Goal: Navigation & Orientation: Find specific page/section

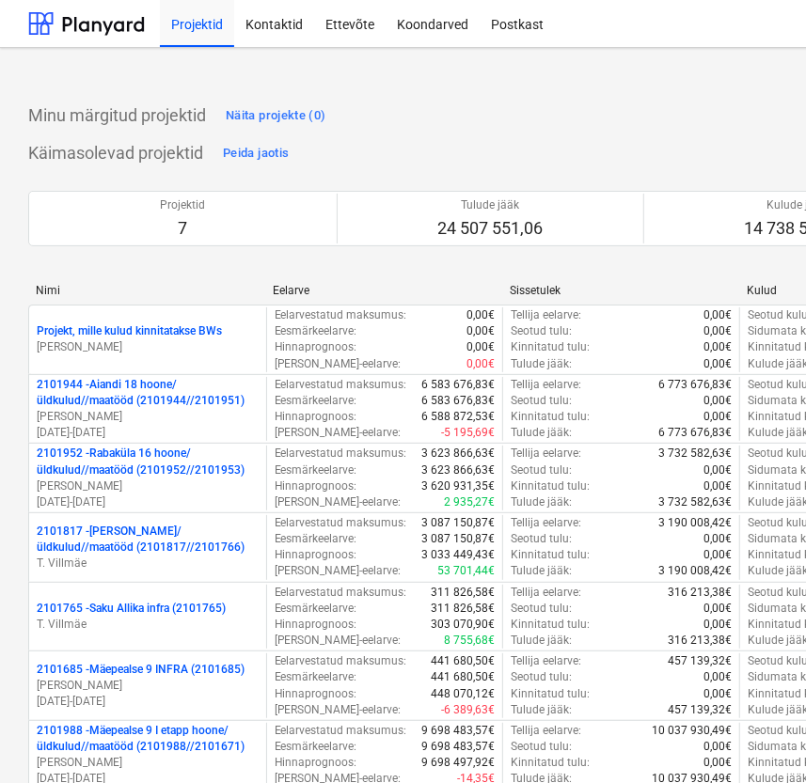
scroll to position [170, 0]
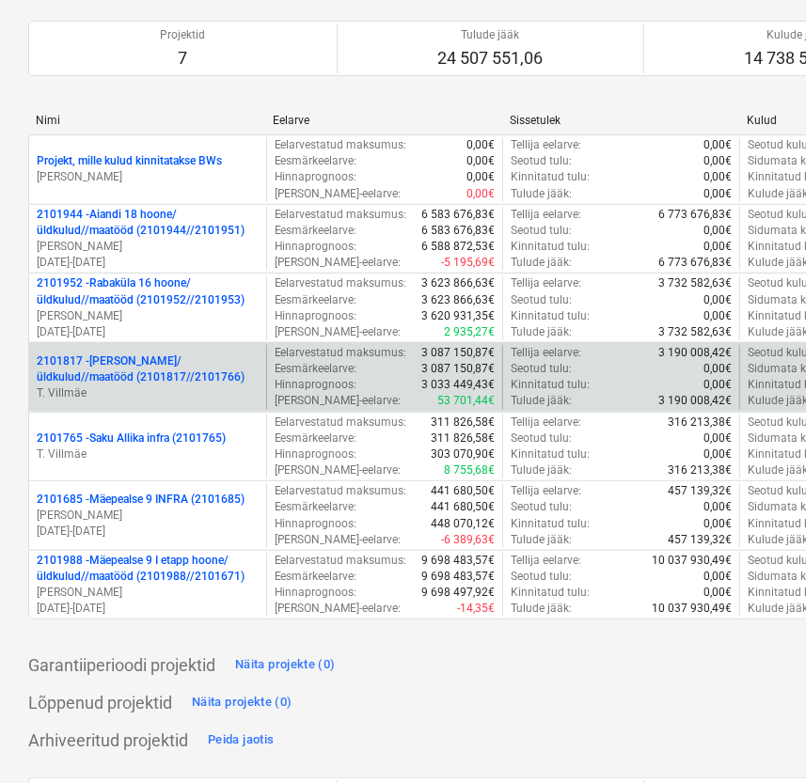
click at [165, 367] on p "2101817 - [PERSON_NAME]/üldkulud//maatööd (2101817//2101766)" at bounding box center [148, 370] width 222 height 32
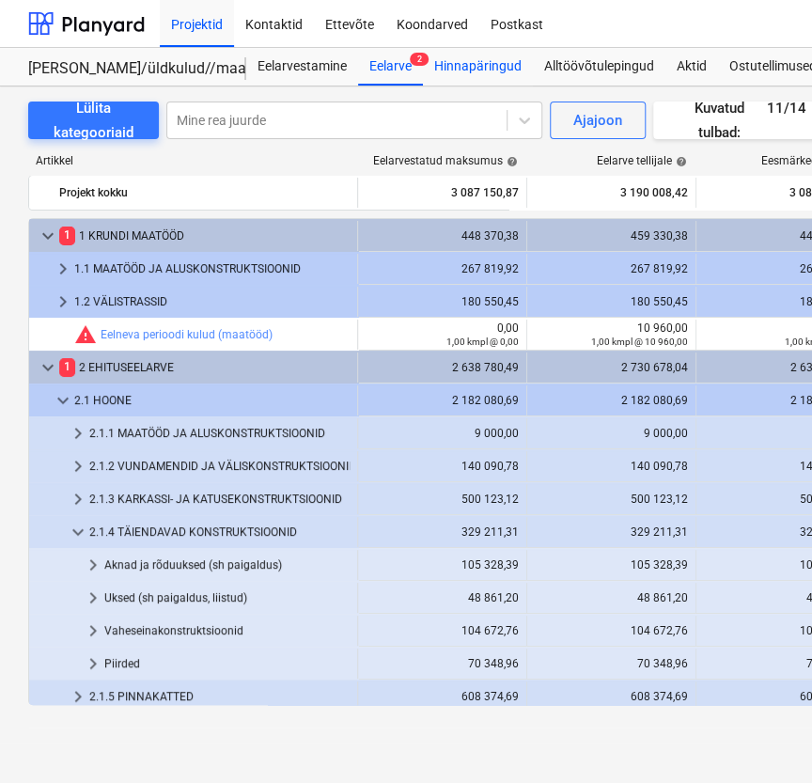
click at [454, 63] on div "Hinnapäringud" at bounding box center [478, 67] width 110 height 38
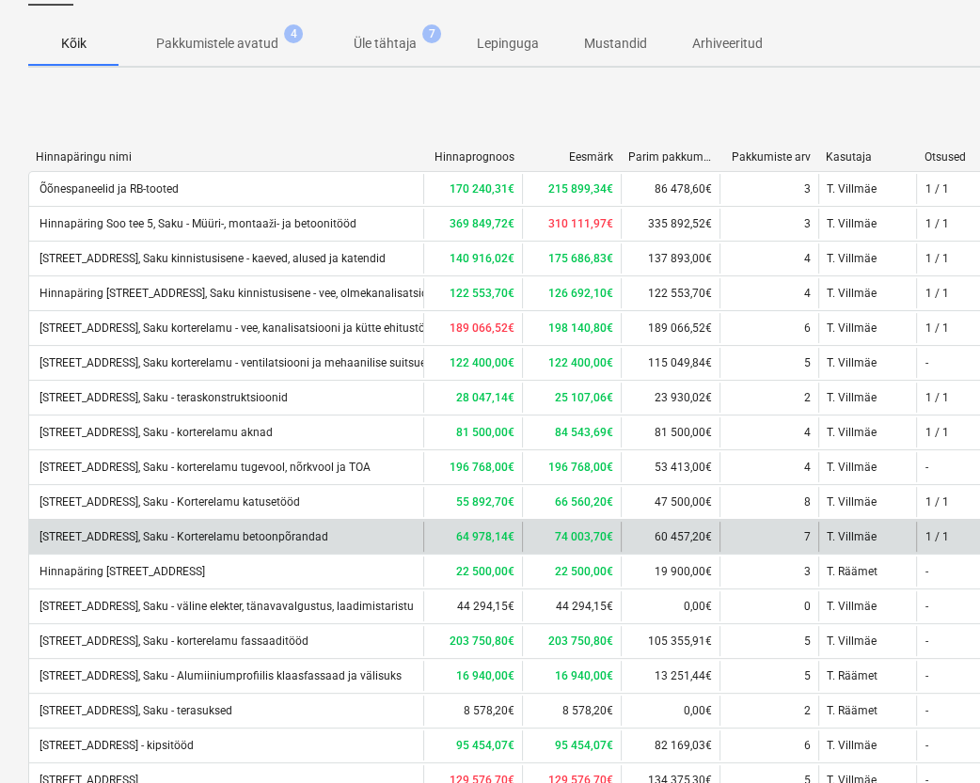
scroll to position [256, 0]
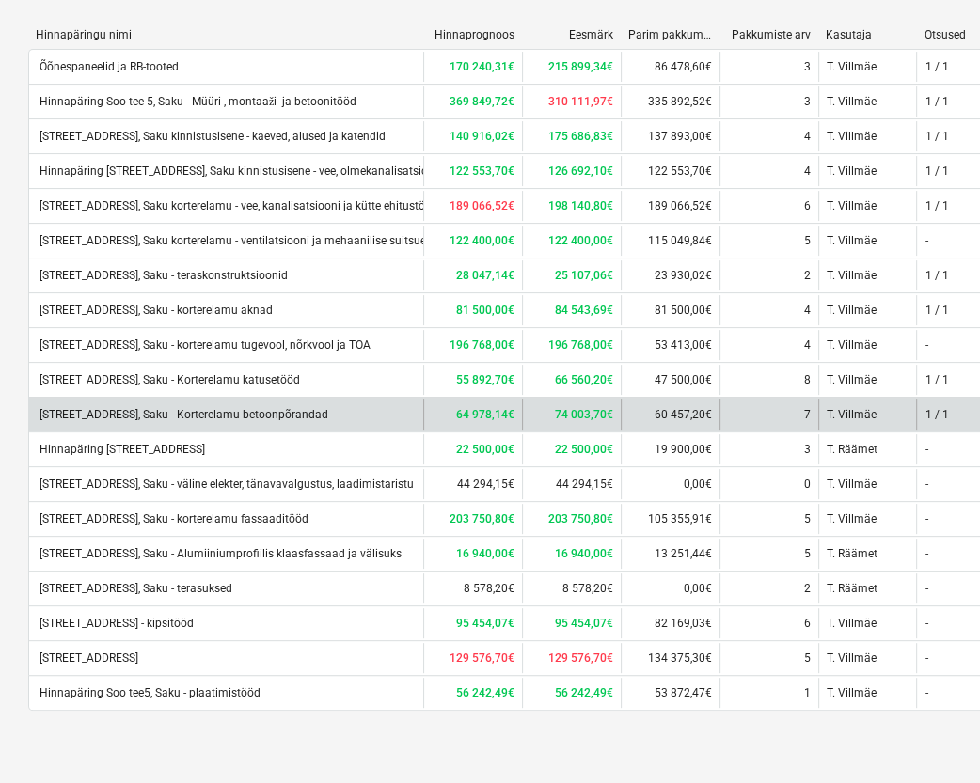
click at [309, 410] on div "[STREET_ADDRESS], Saku - Korterelamu betoonpõrandad" at bounding box center [182, 414] width 291 height 13
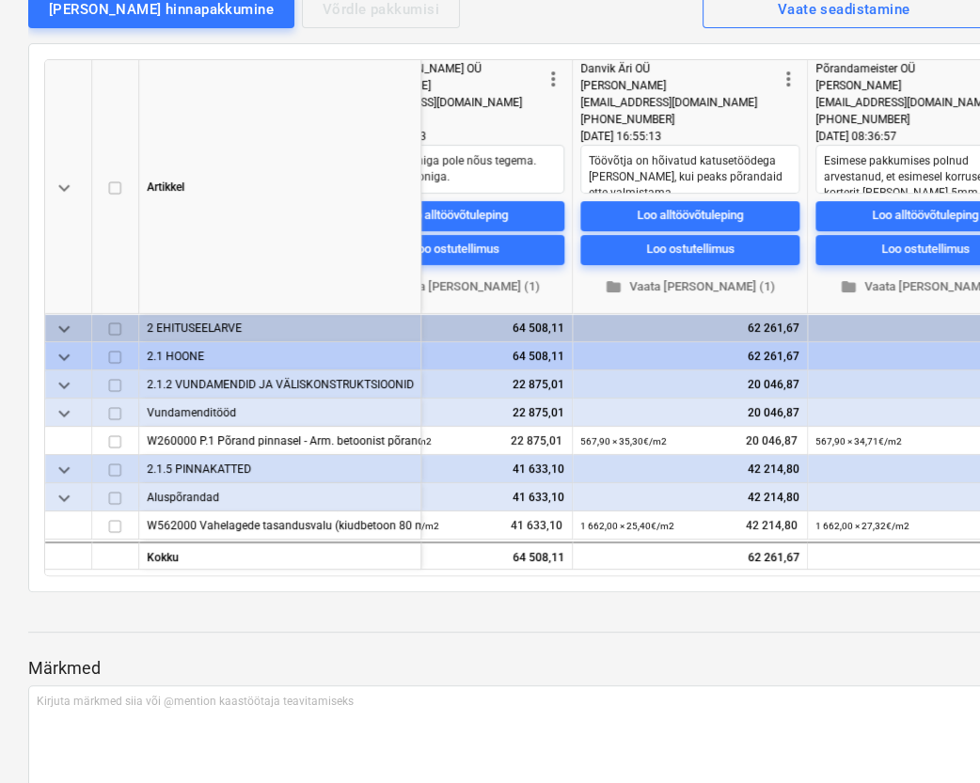
scroll to position [0, 1314]
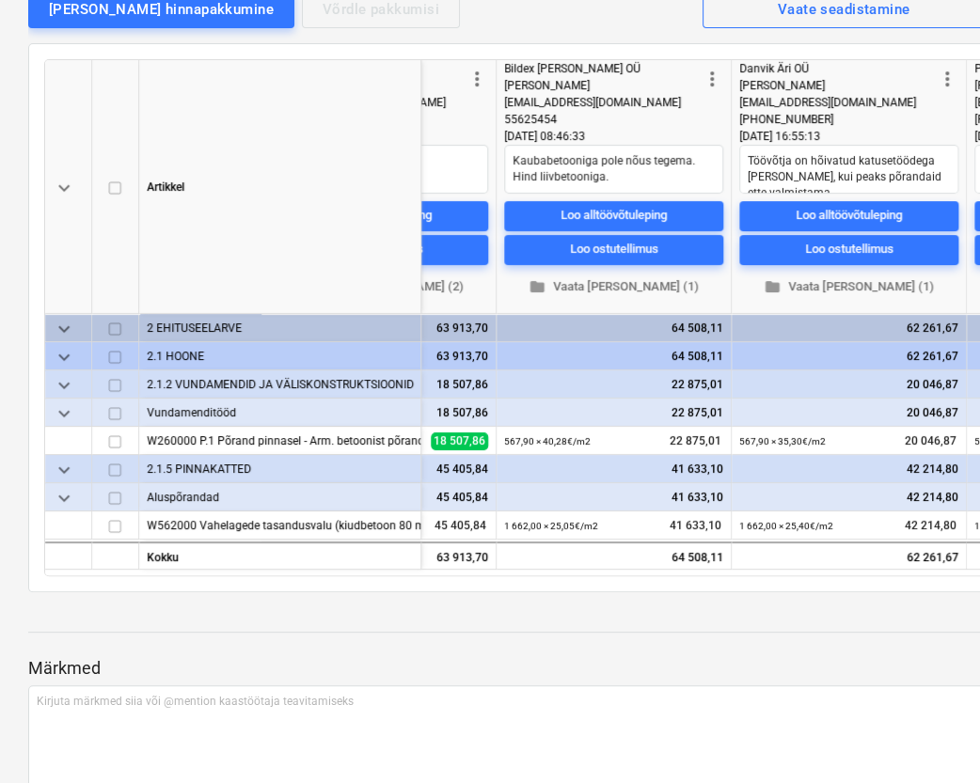
type textarea "x"
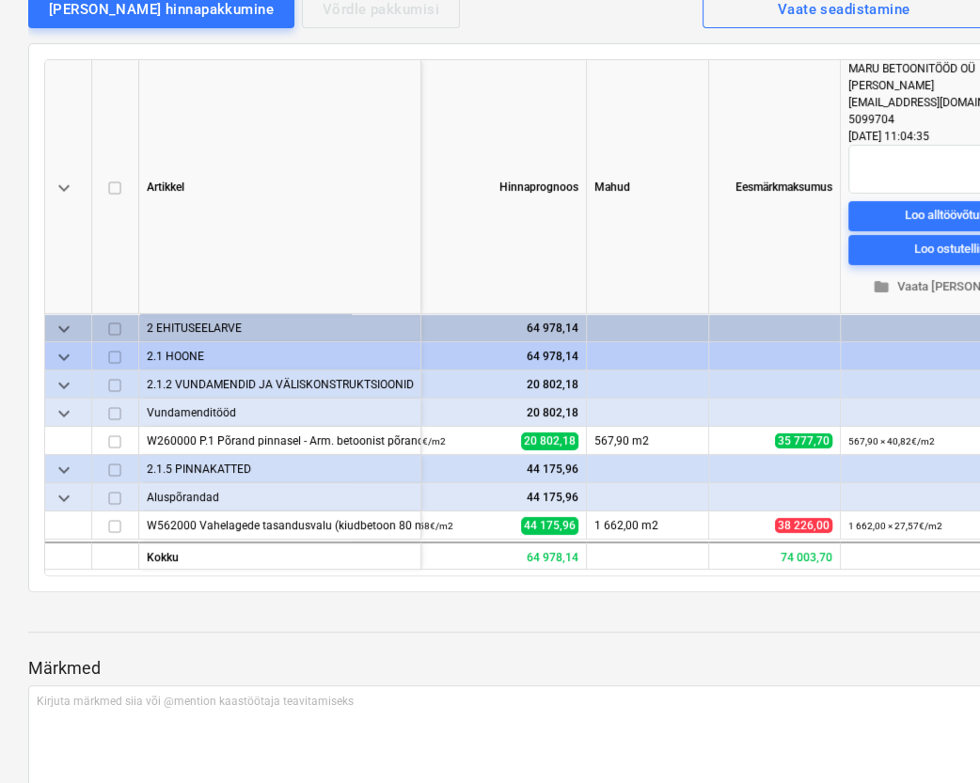
scroll to position [0, 0]
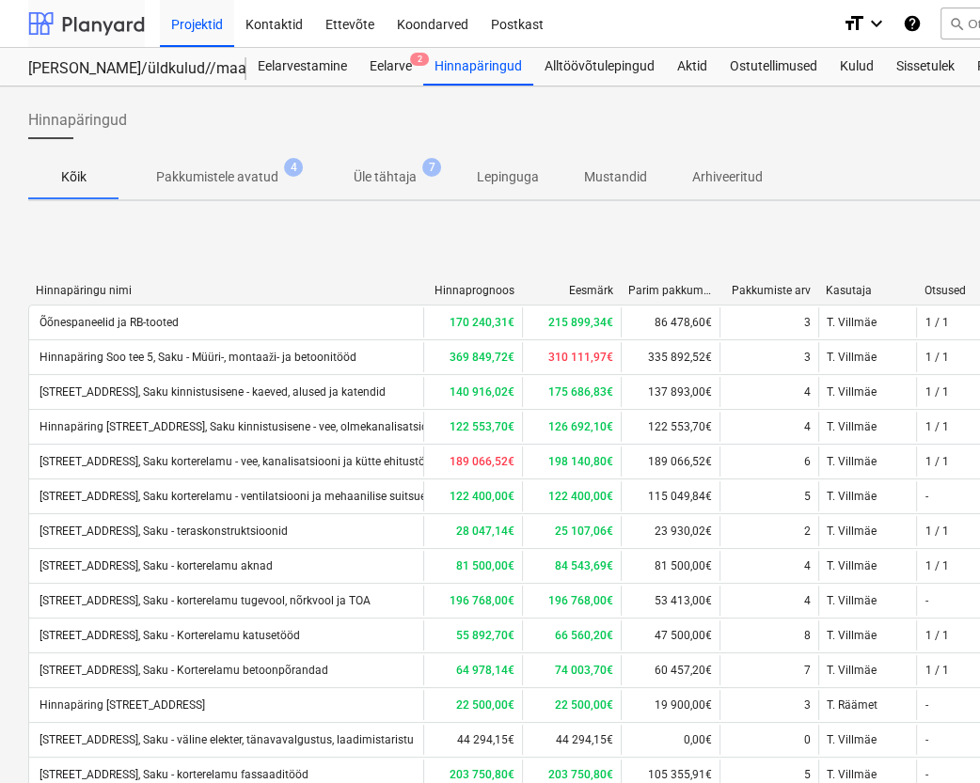
click at [76, 35] on div at bounding box center [86, 23] width 117 height 47
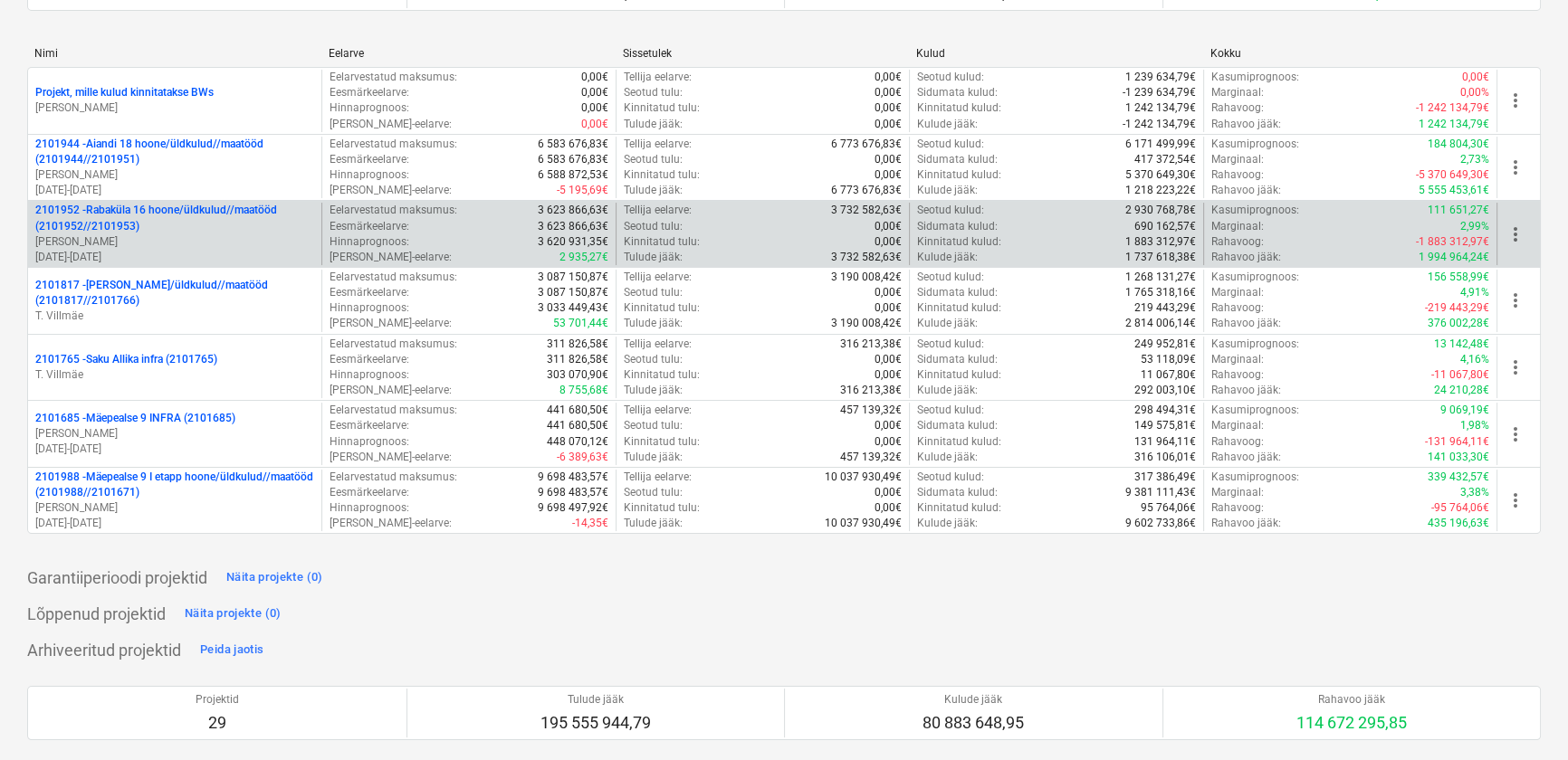
scroll to position [246, 0]
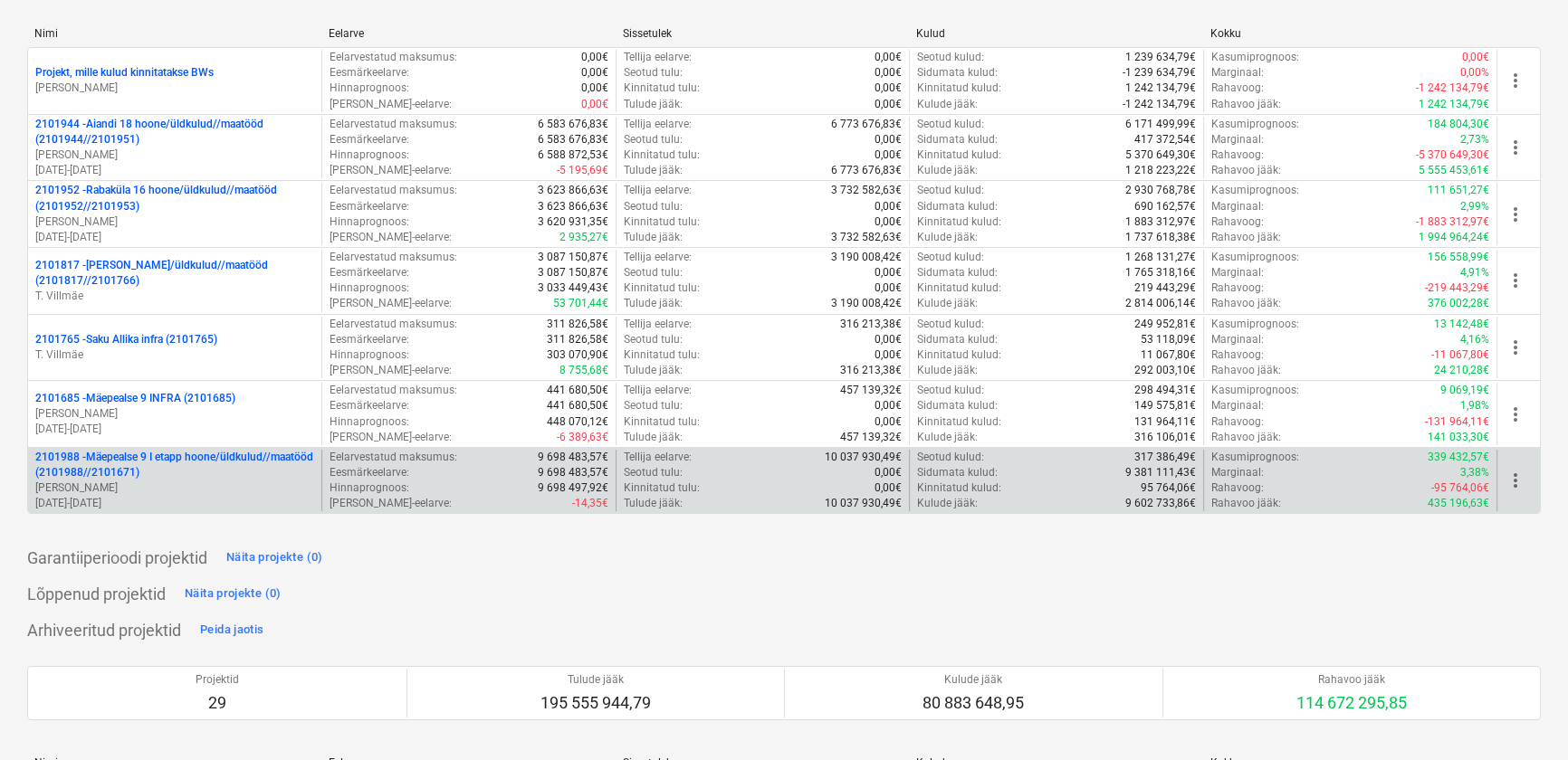
click at [141, 460] on p "2101988 - Mäepealse 9 I etapp hoone/üldkulud//maatööd (2101988//2101671)" at bounding box center [175, 465] width 279 height 31
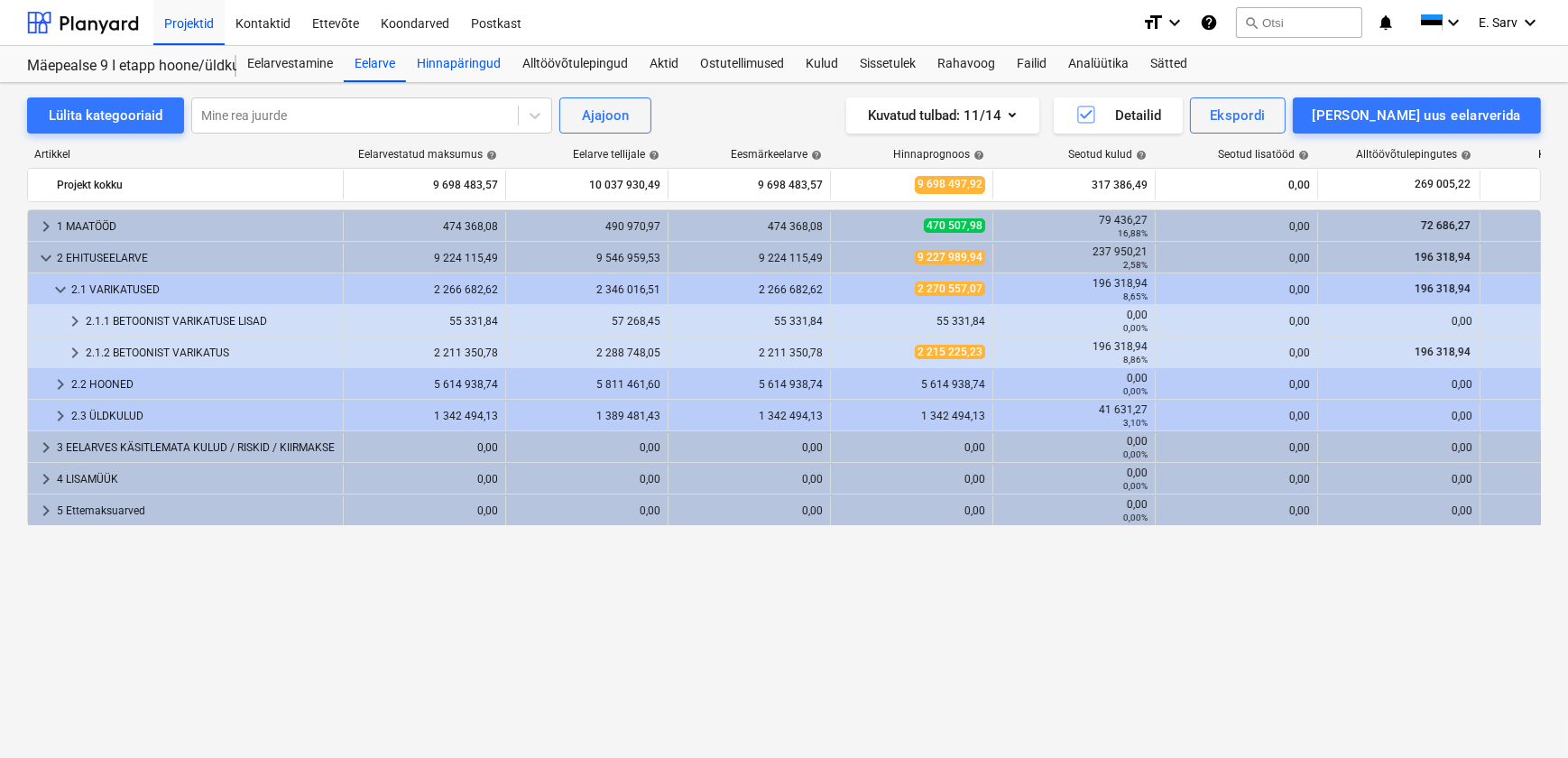
click at [483, 63] on div "Hinnapäringud" at bounding box center [459, 64] width 106 height 36
click at [87, 26] on div at bounding box center [83, 22] width 112 height 45
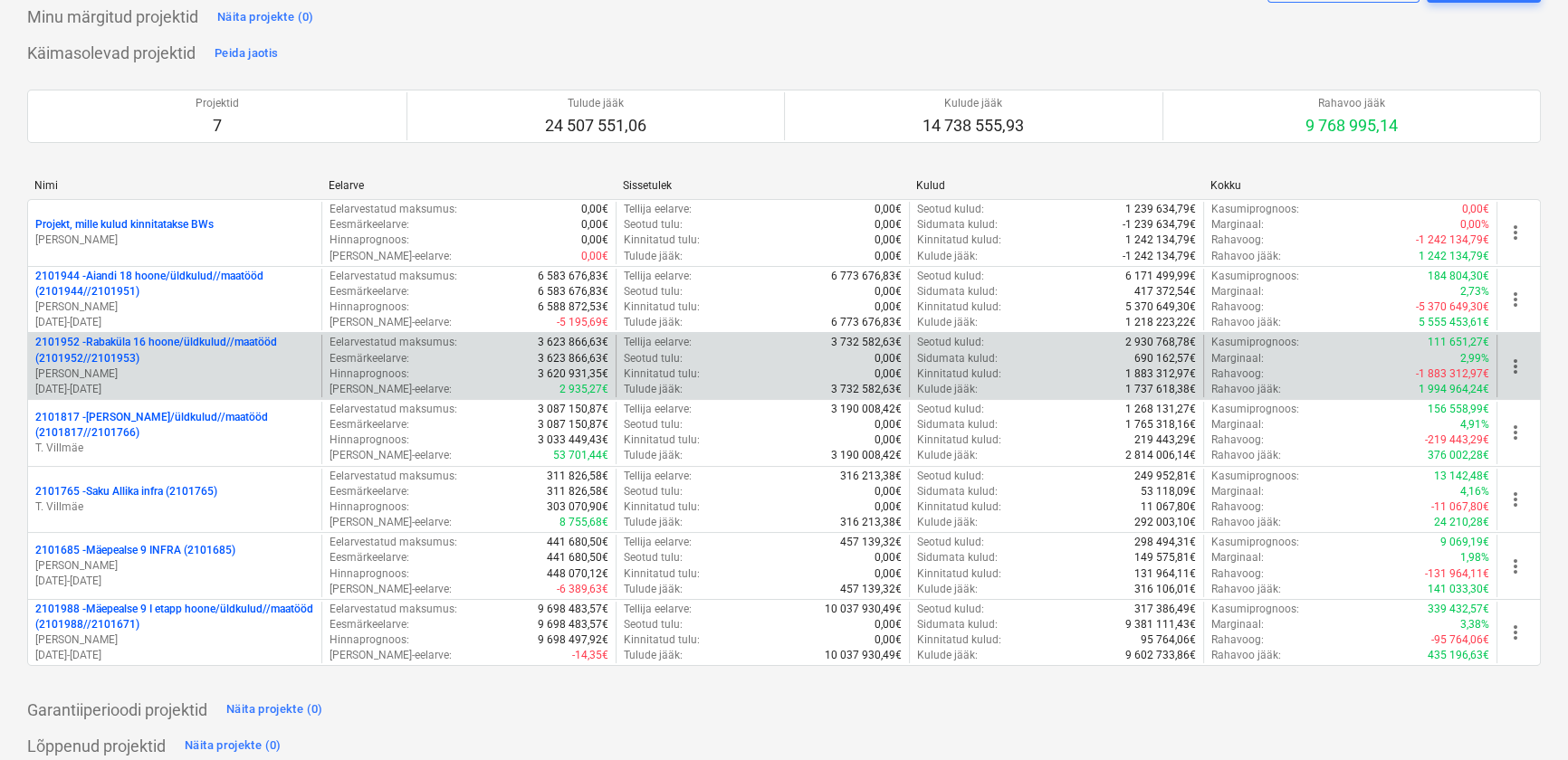
scroll to position [164, 0]
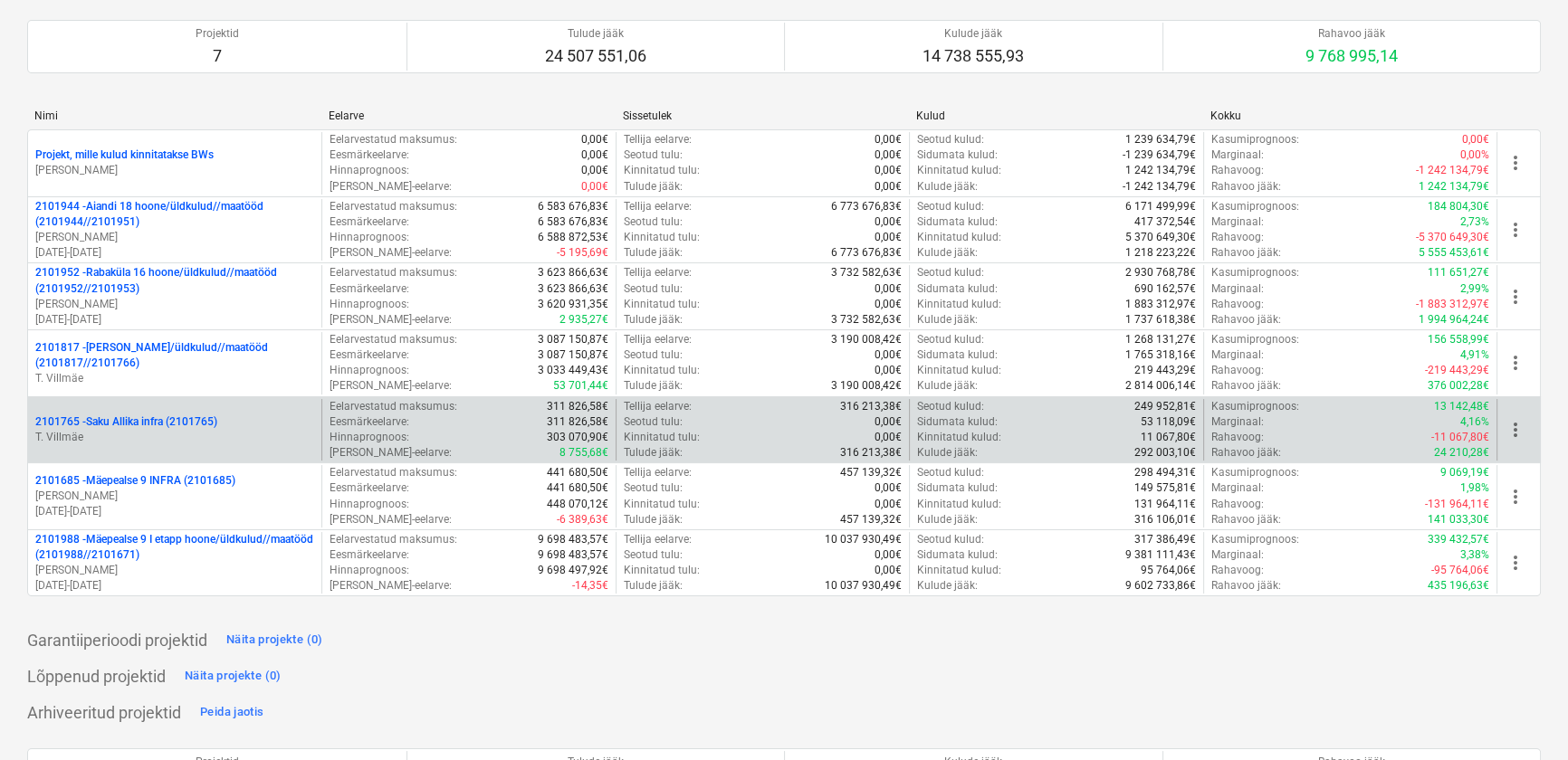
click at [101, 421] on p "2101765 - Saku Allika infra (2101765)" at bounding box center [126, 422] width 182 height 15
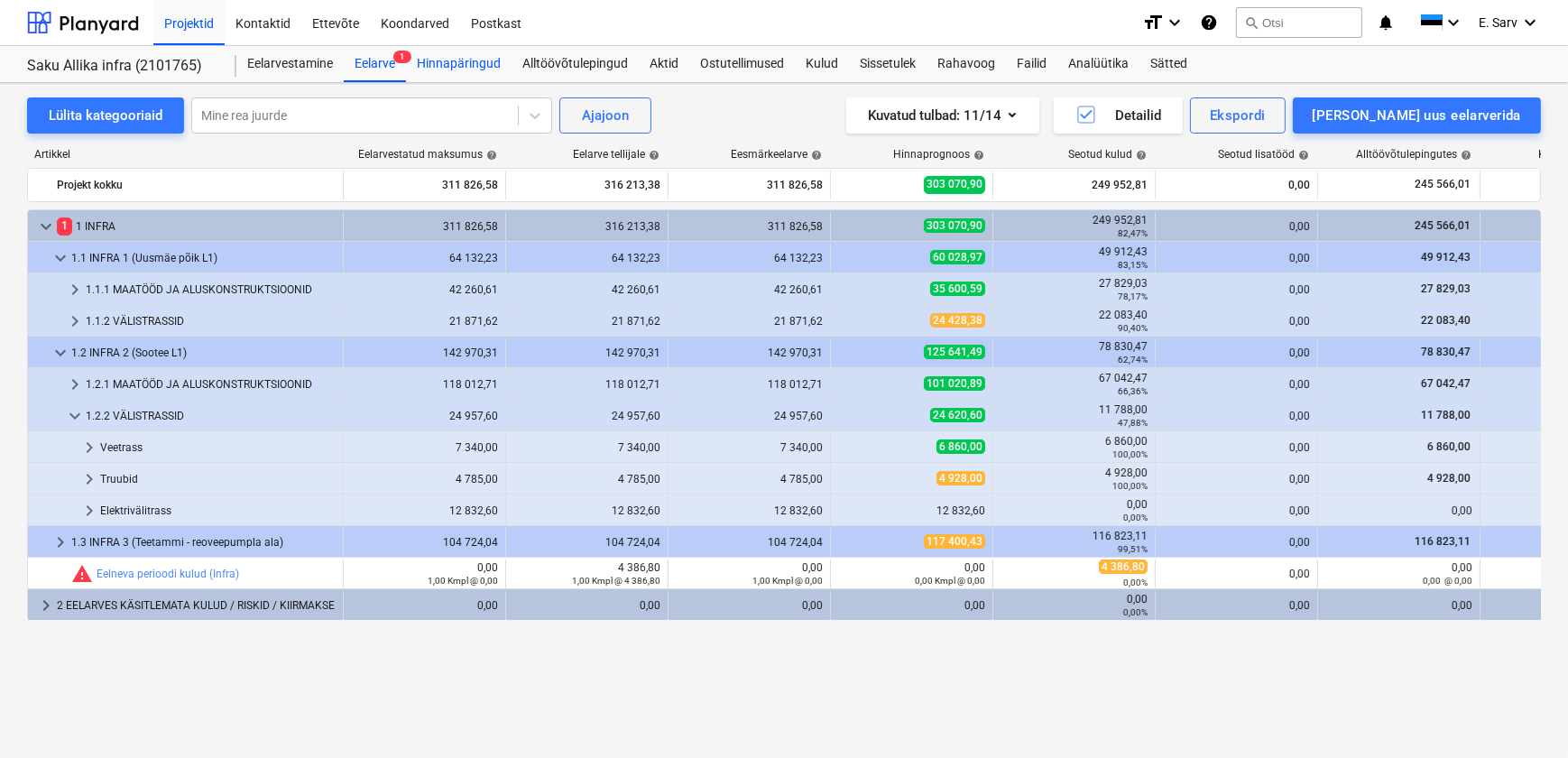
click at [491, 63] on div "Hinnapäringud" at bounding box center [459, 64] width 106 height 36
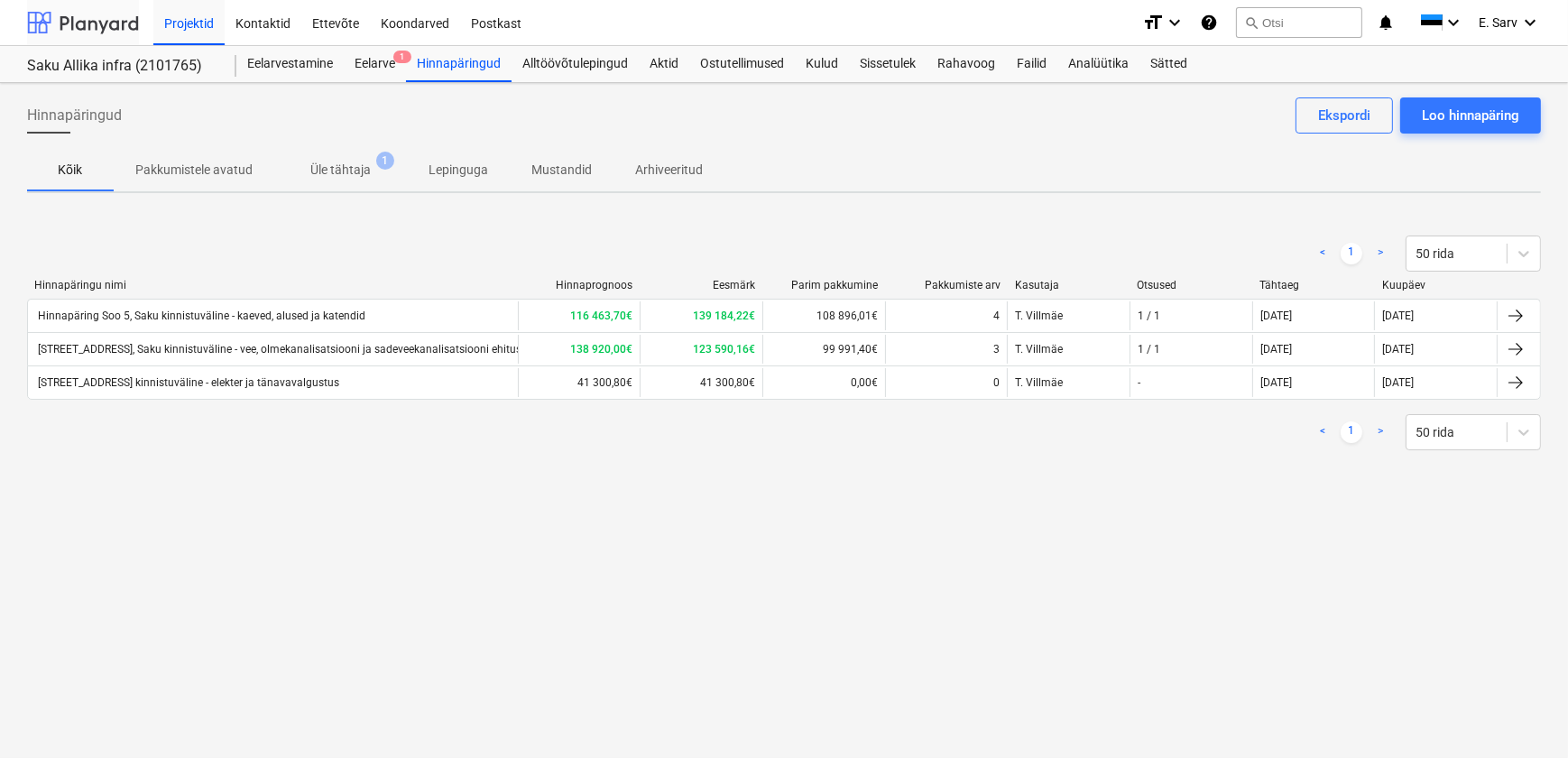
click at [102, 13] on div at bounding box center [83, 22] width 112 height 45
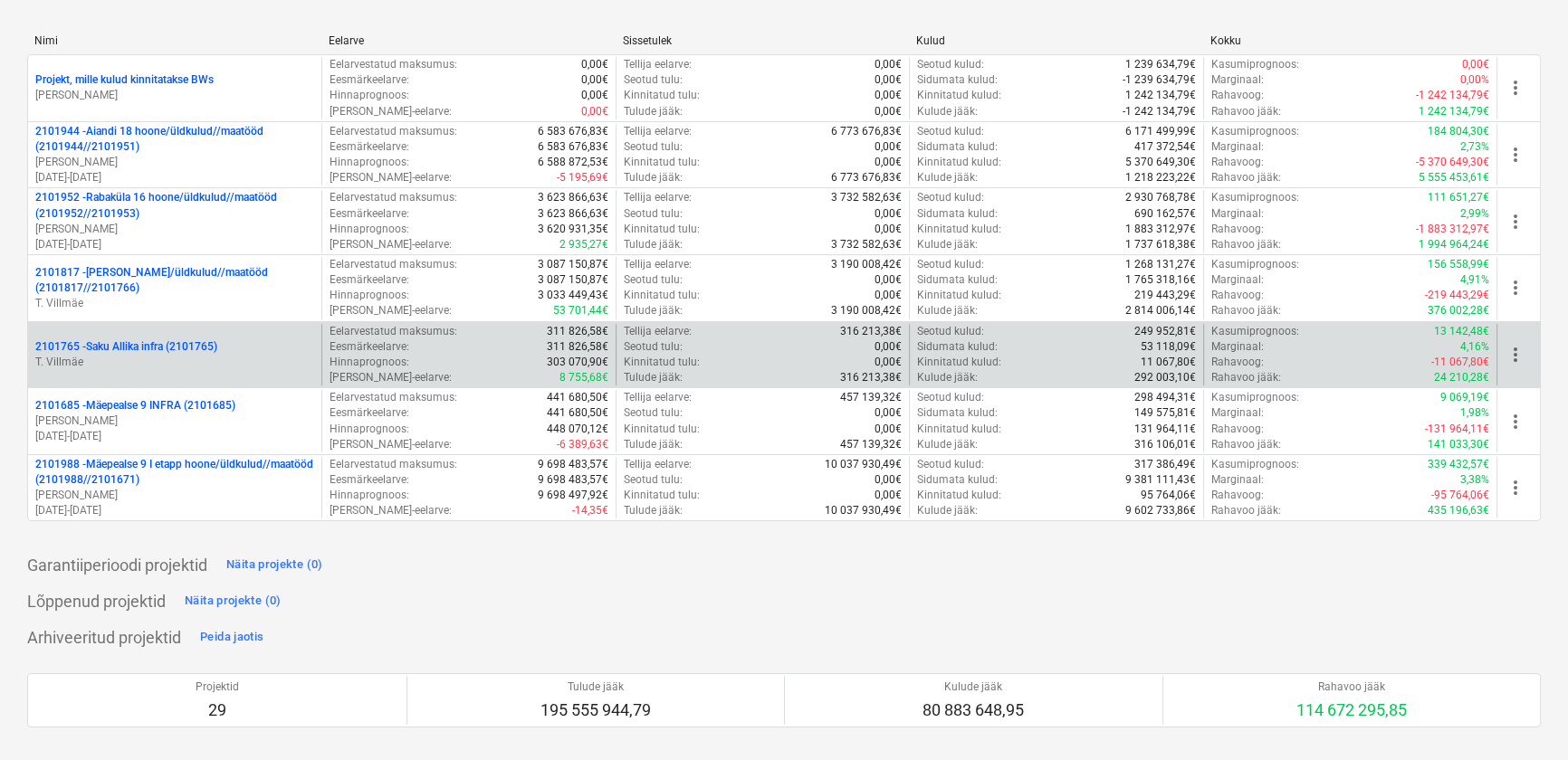
scroll to position [246, 0]
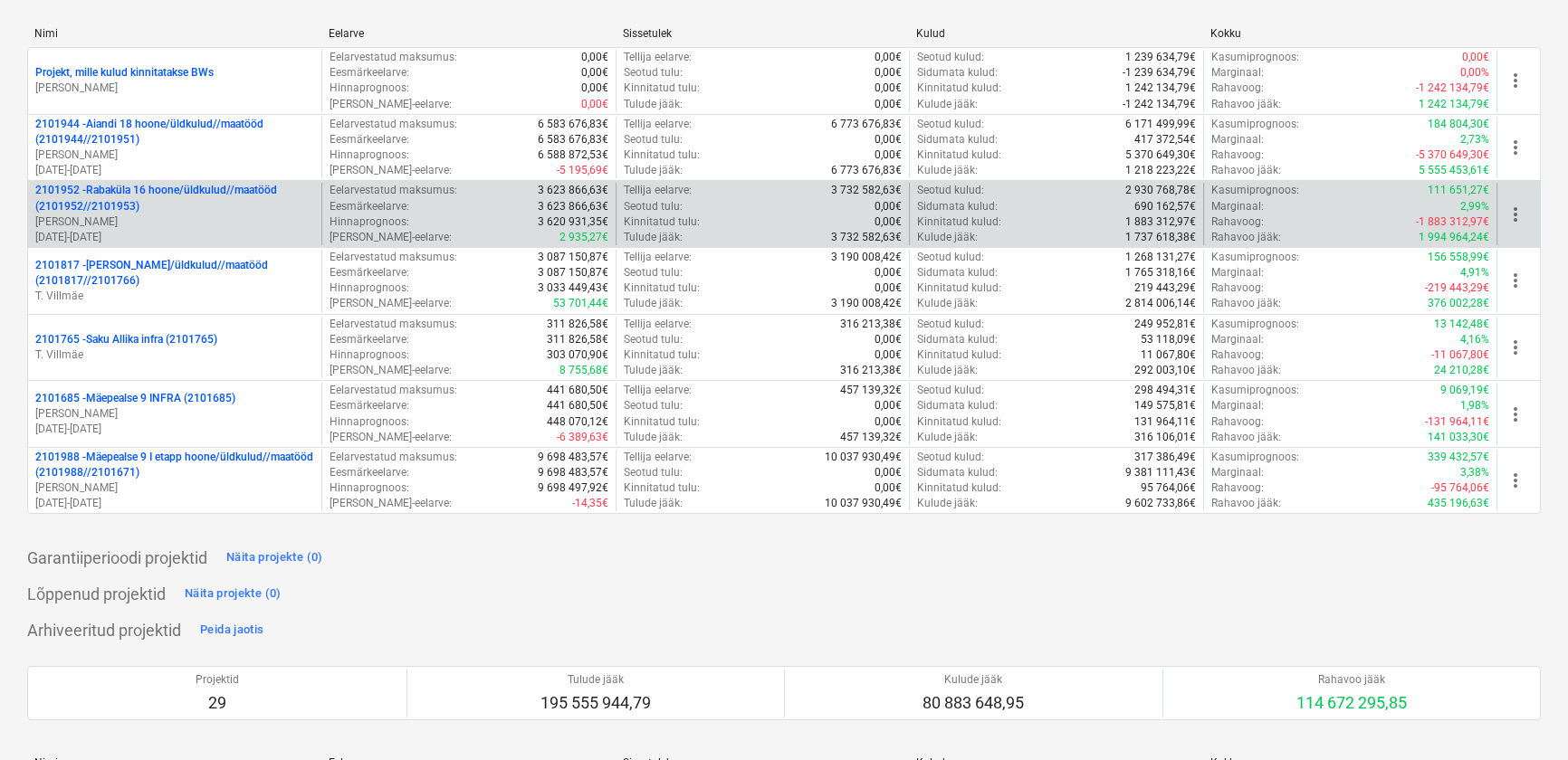
click at [134, 203] on p "2101952 - [GEOGRAPHIC_DATA] 16 hoone/üldkulud//maatööd (2101952//2101953)" at bounding box center [175, 198] width 279 height 31
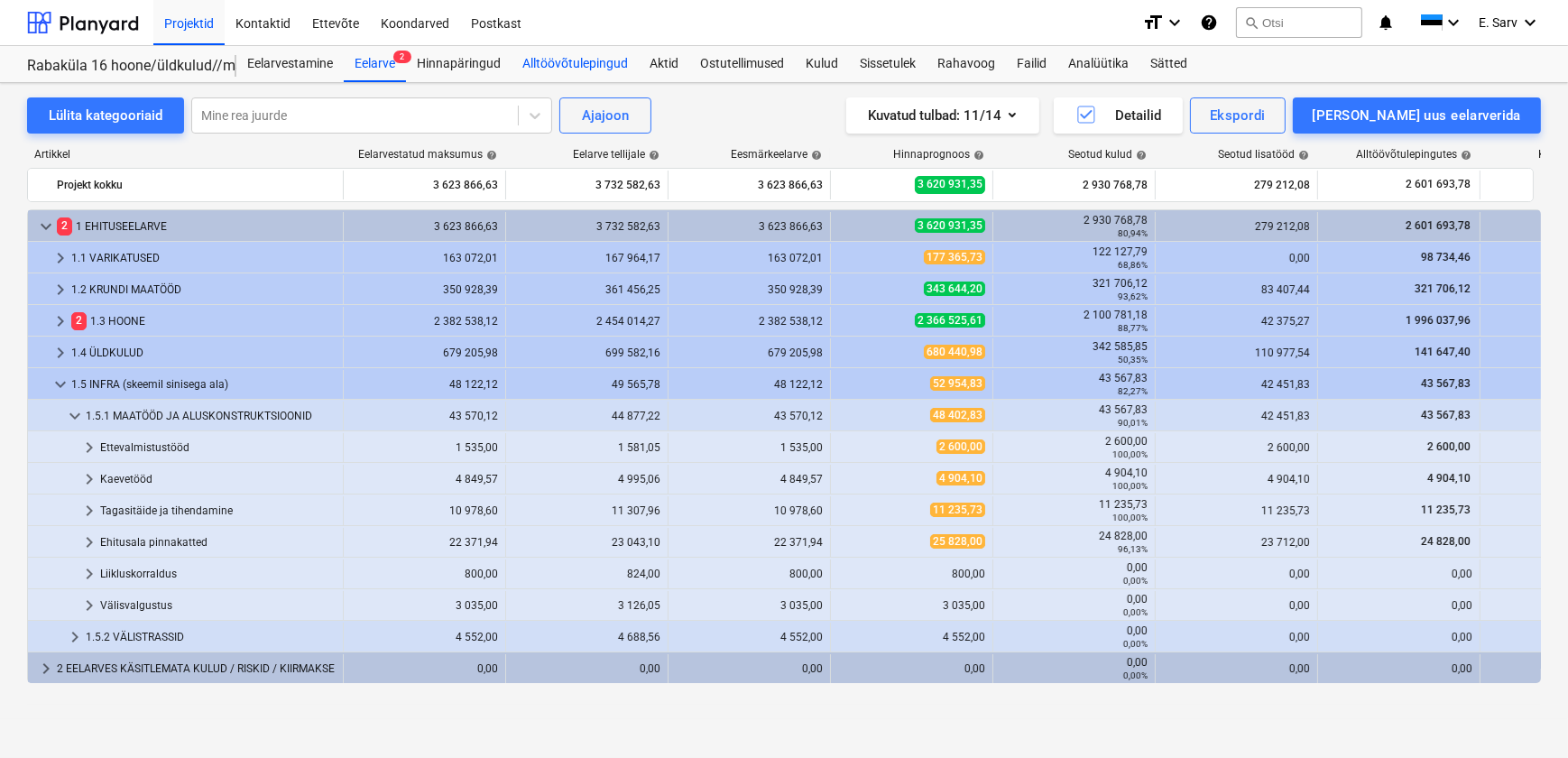
click at [584, 60] on div "Alltöövõtulepingud" at bounding box center [575, 64] width 128 height 36
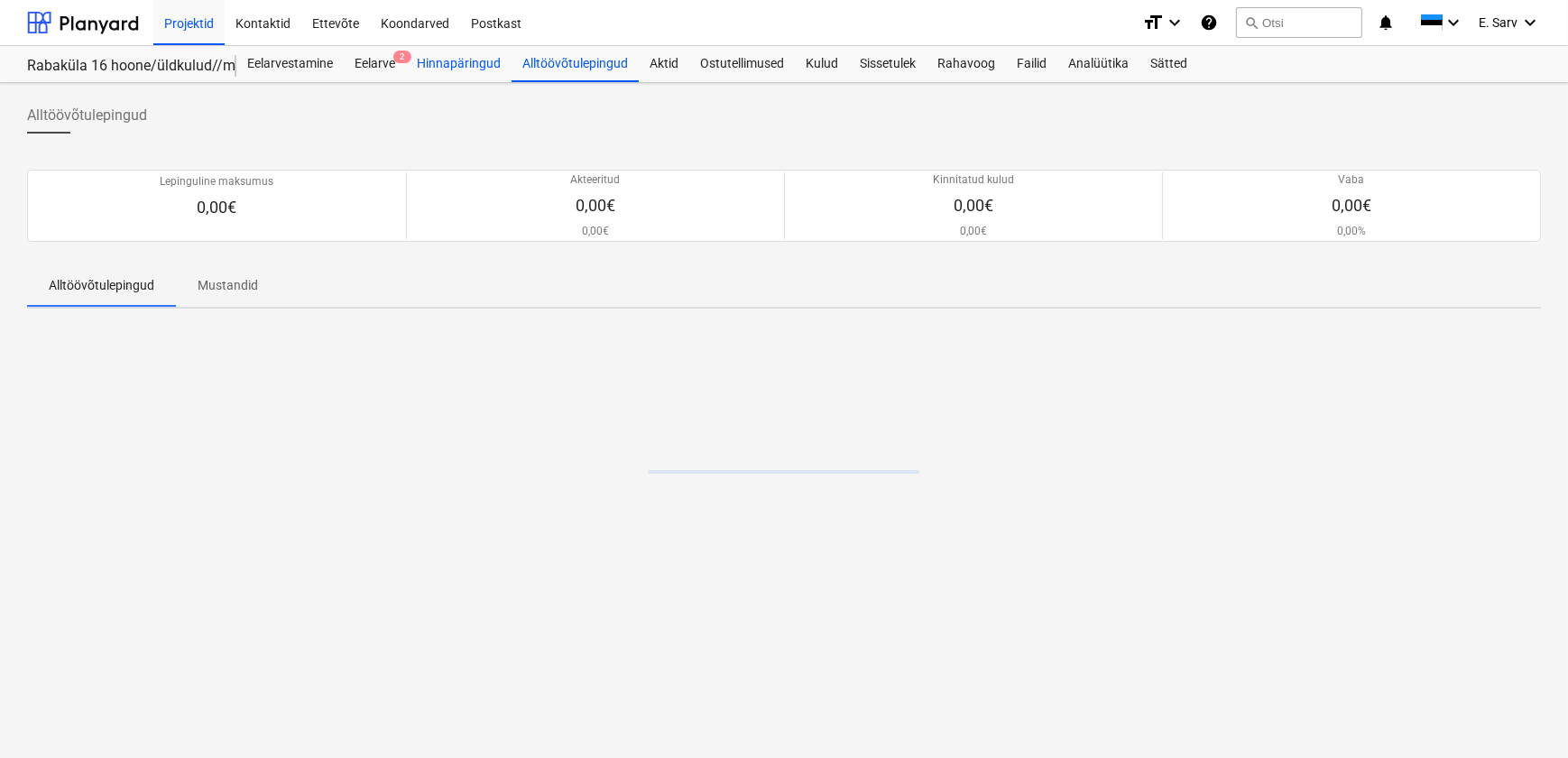
click at [465, 58] on div "Hinnapäringud" at bounding box center [459, 64] width 106 height 36
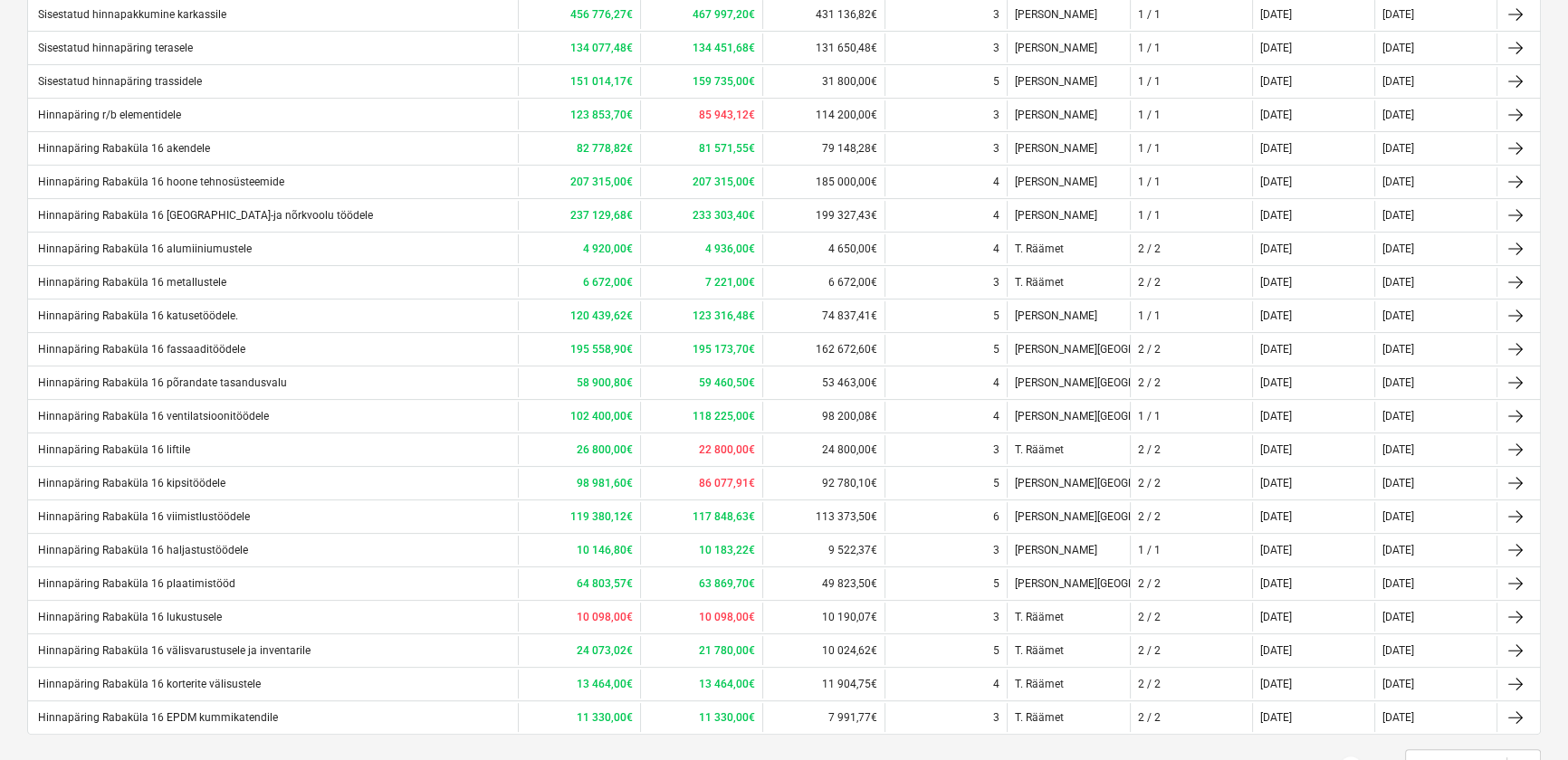
scroll to position [483, 0]
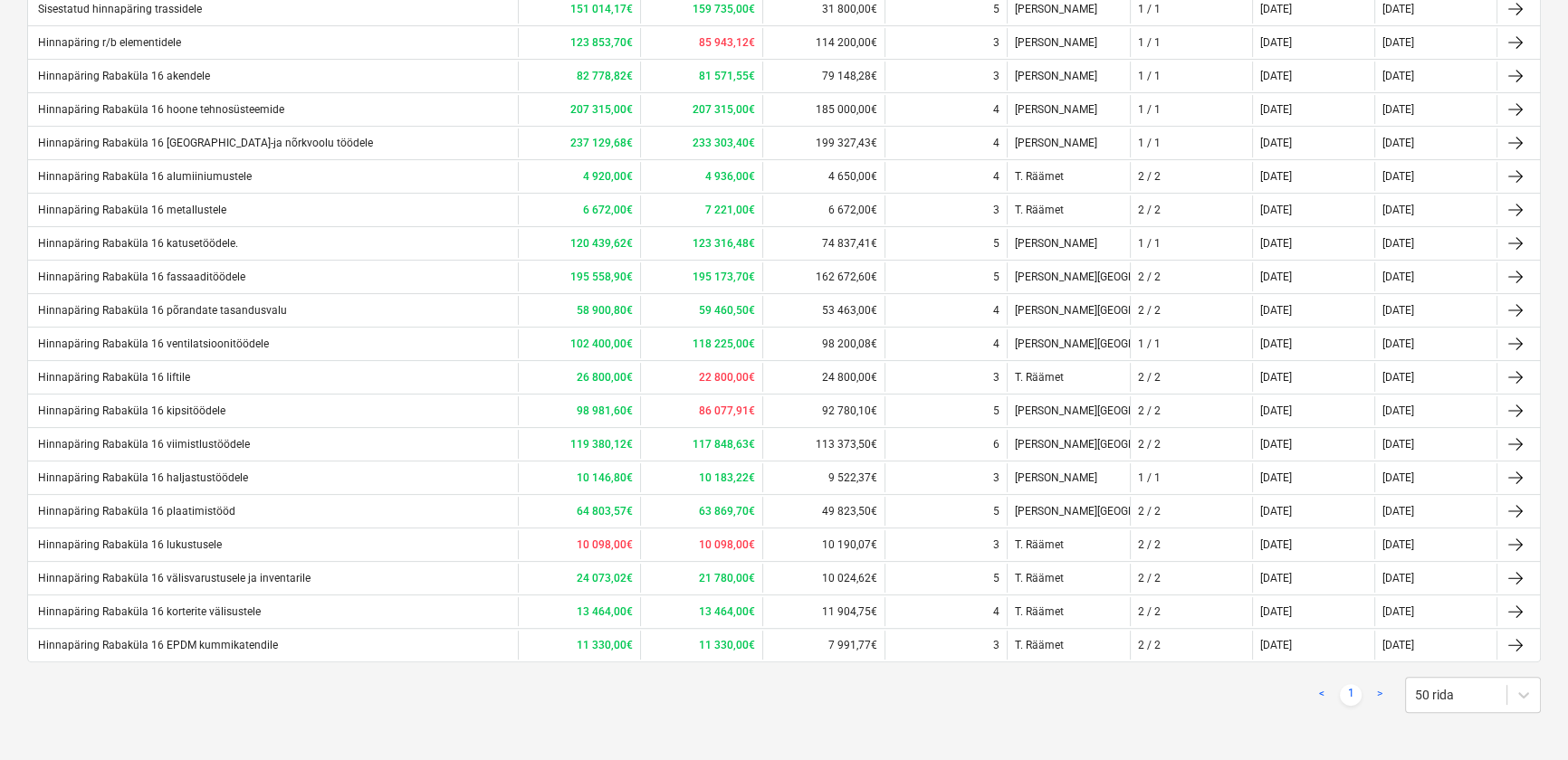
click at [732, 718] on div "< 1 > 50 rida Hinnapäringu nimi Hinnaprognoos Eesmärk Parim pakkumine Pakkumist…" at bounding box center [784, 253] width 1513 height 961
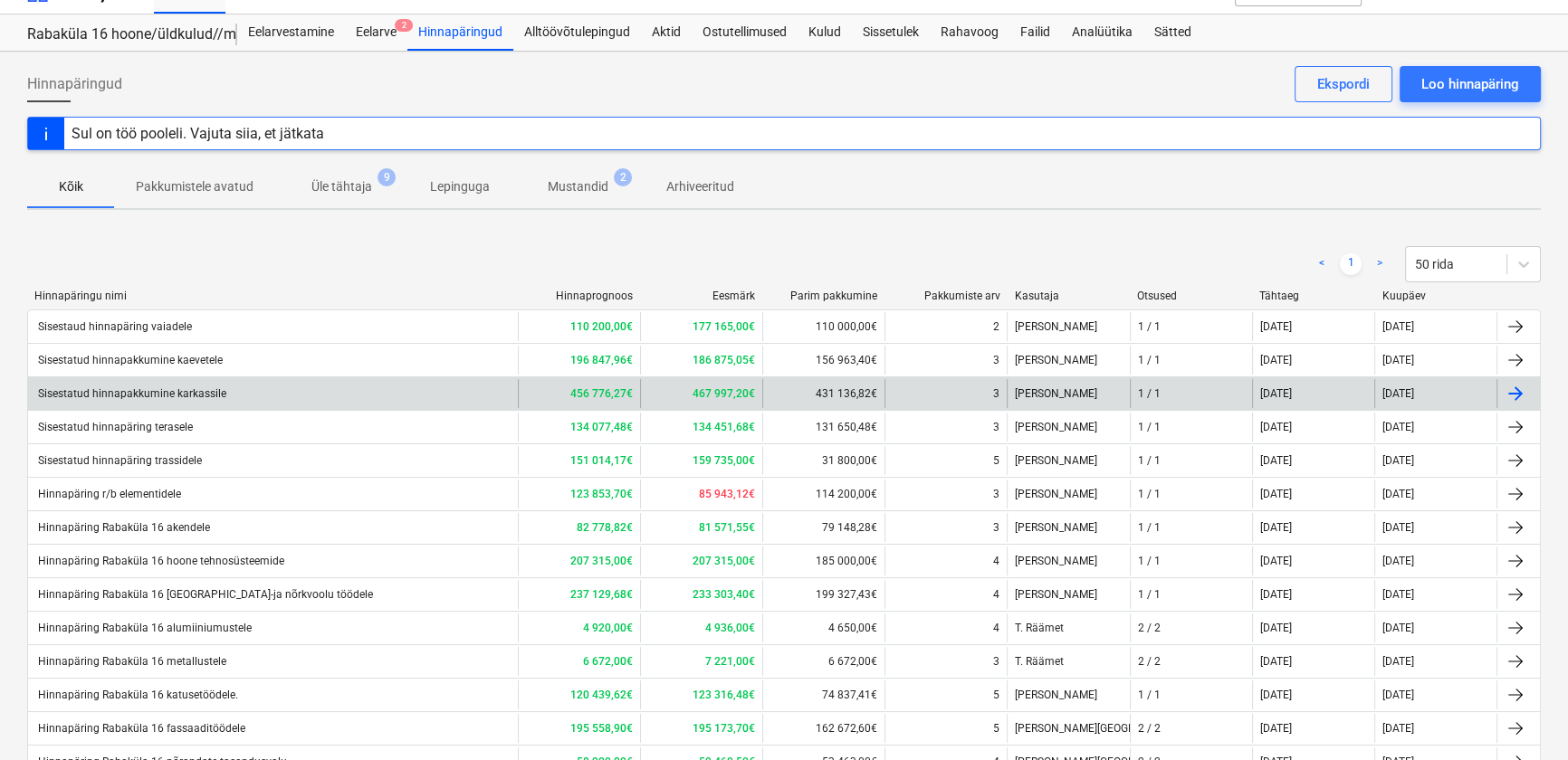
scroll to position [0, 0]
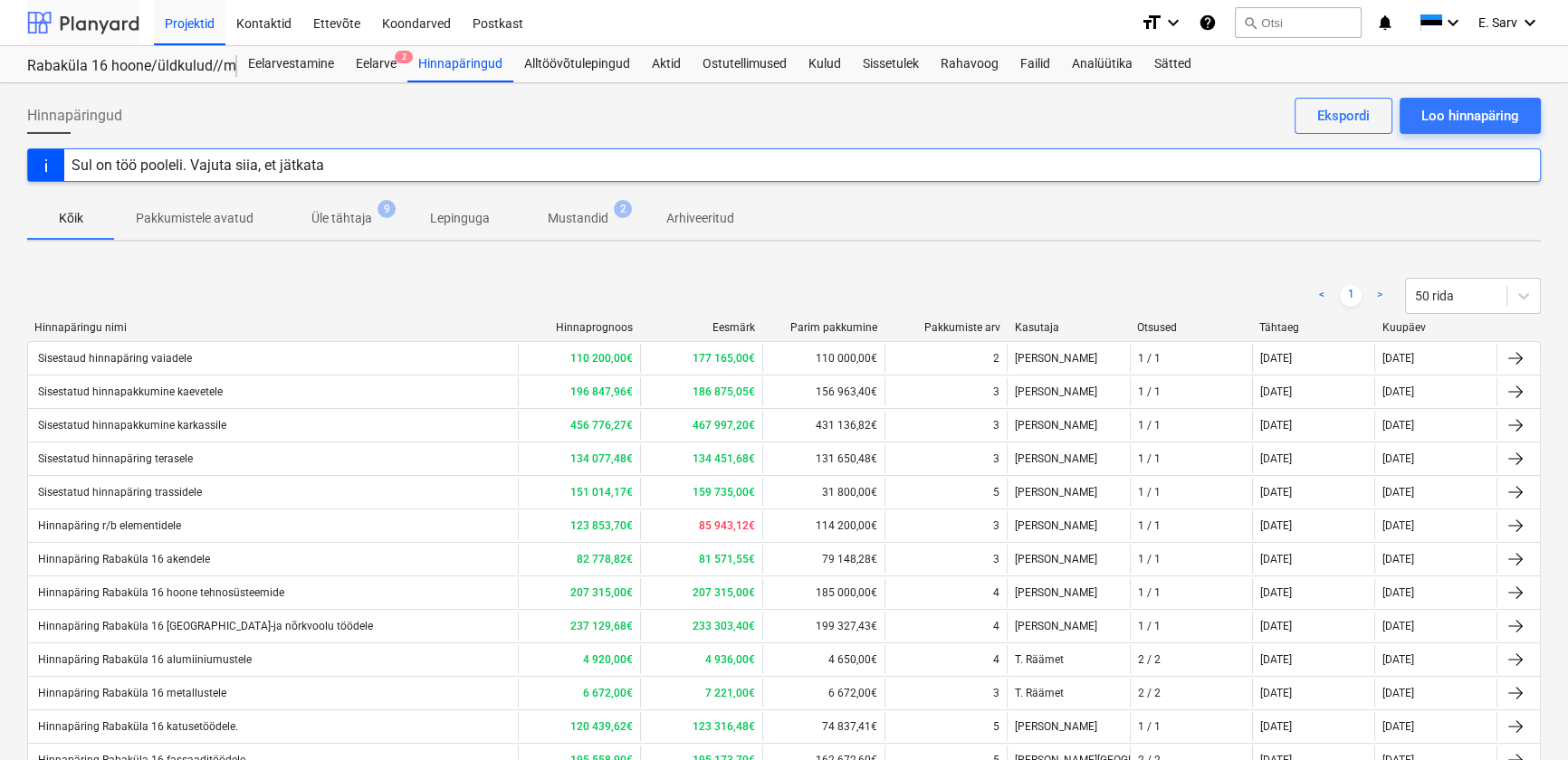
click at [103, 23] on div at bounding box center [83, 22] width 113 height 45
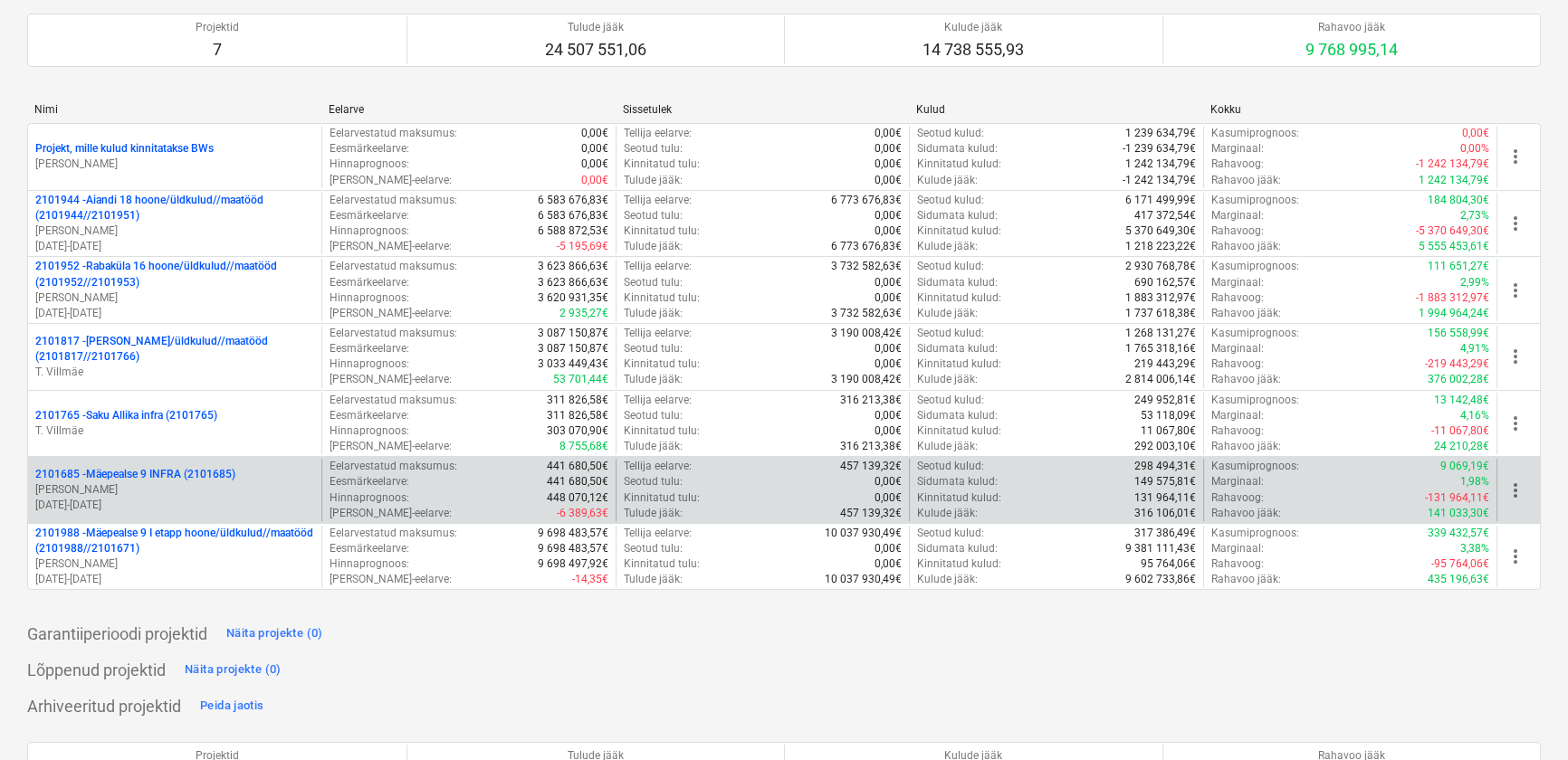
scroll to position [328, 0]
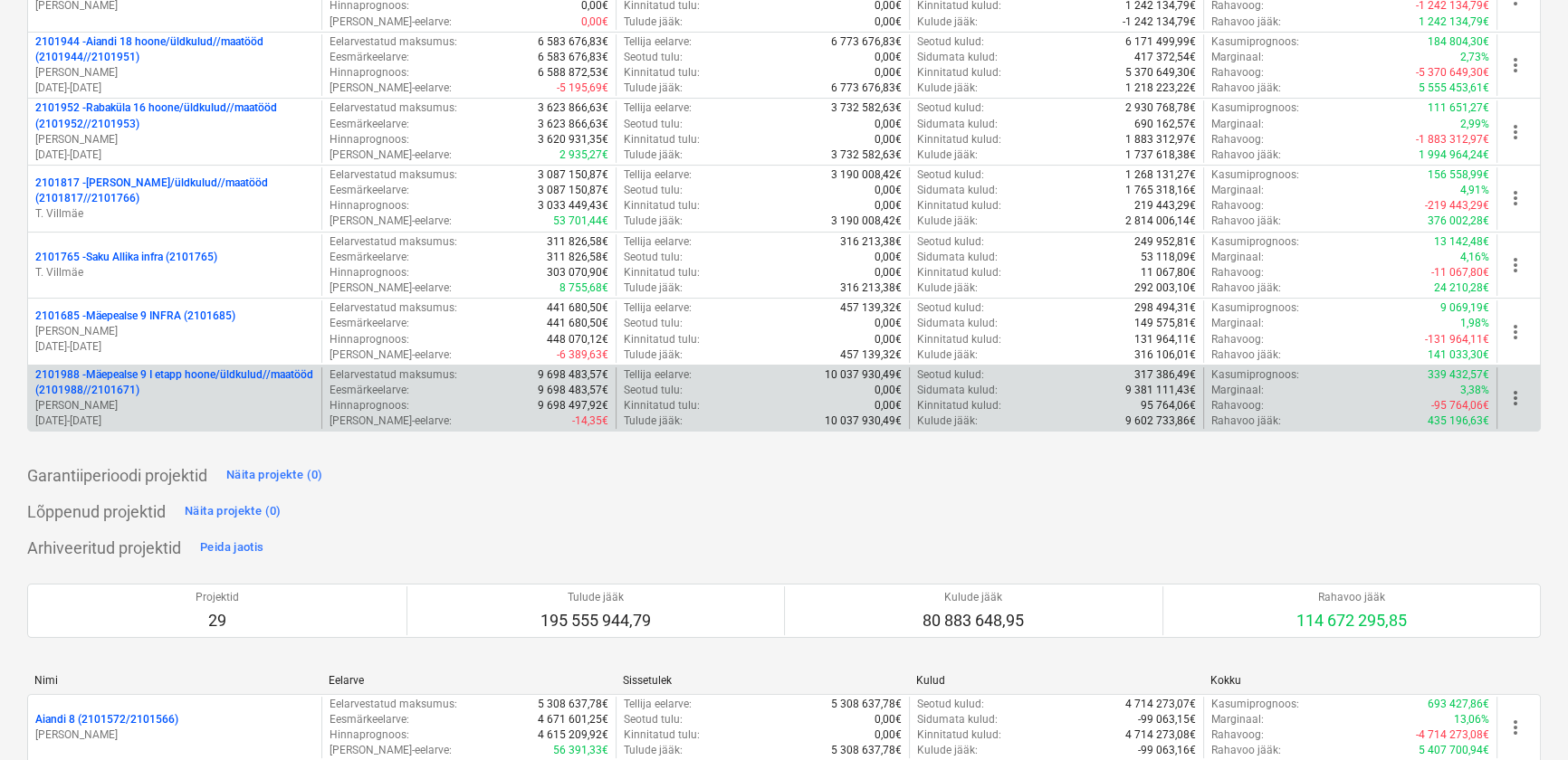
click at [169, 384] on p "2101988 - Mäepealse 9 I etapp hoone/üldkulud//maatööd (2101988//2101671)" at bounding box center [175, 383] width 279 height 31
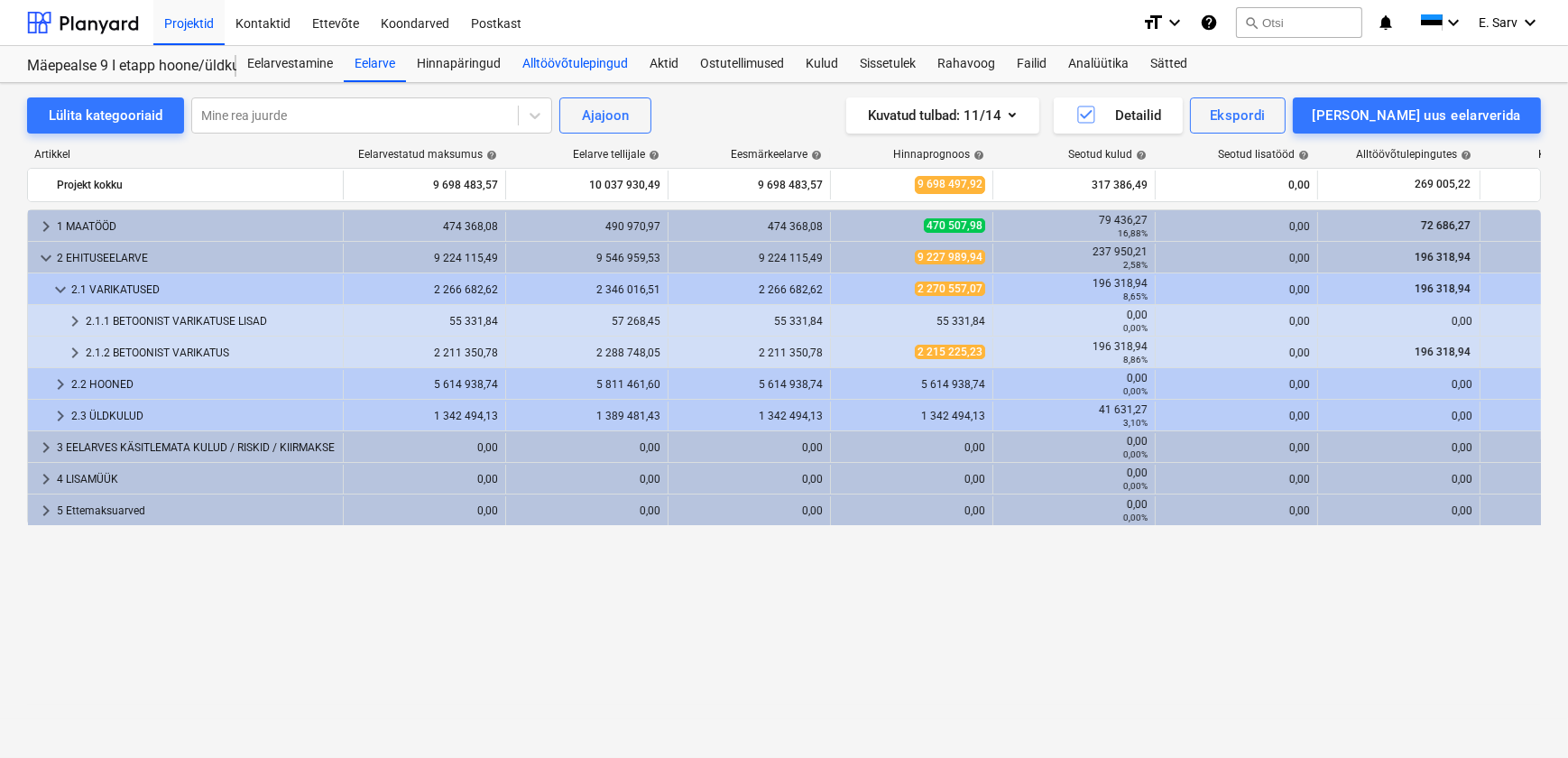
click at [582, 59] on div "Alltöövõtulepingud" at bounding box center [575, 64] width 128 height 36
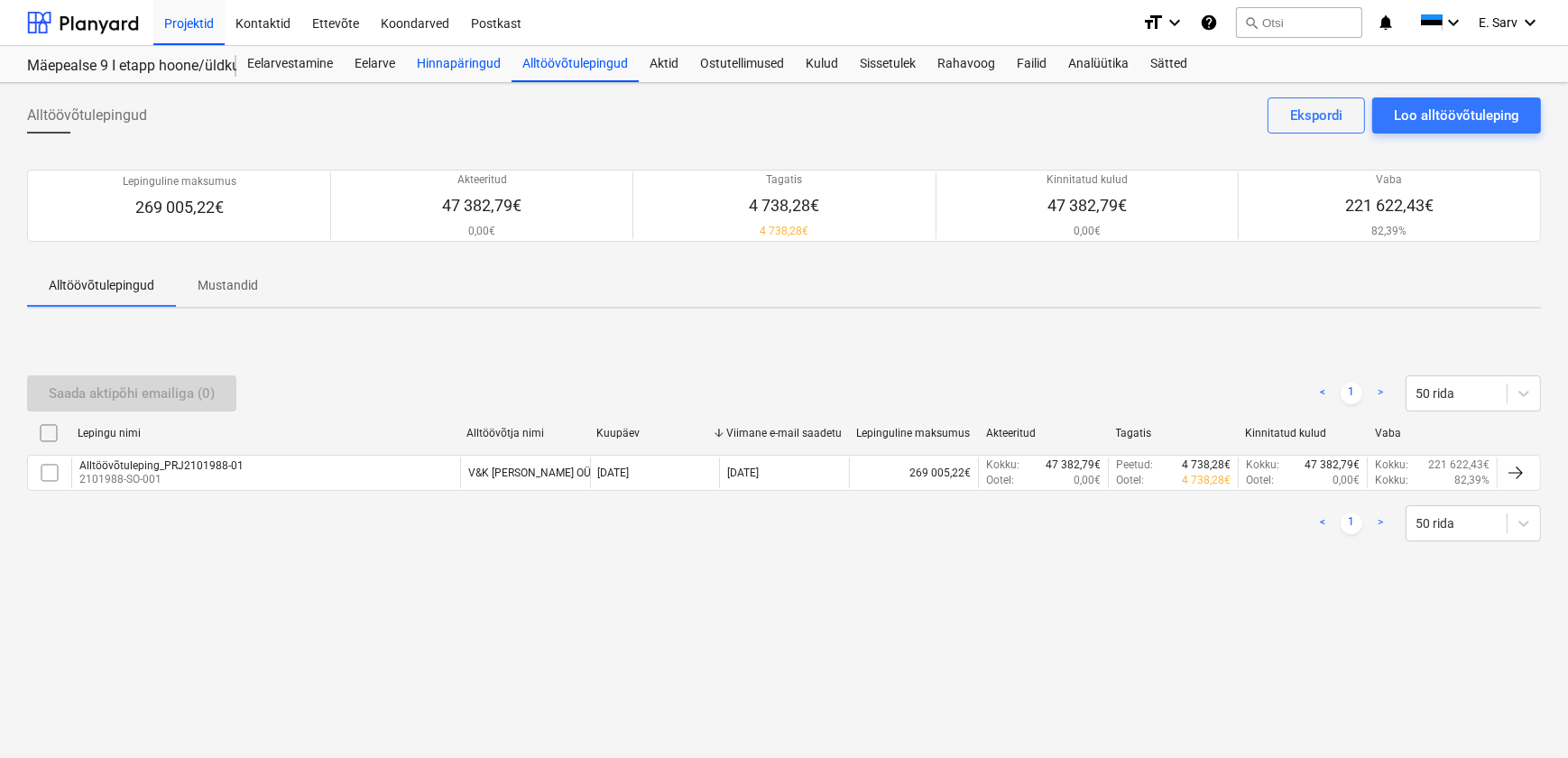
click at [441, 62] on div "Hinnapäringud" at bounding box center [459, 64] width 106 height 36
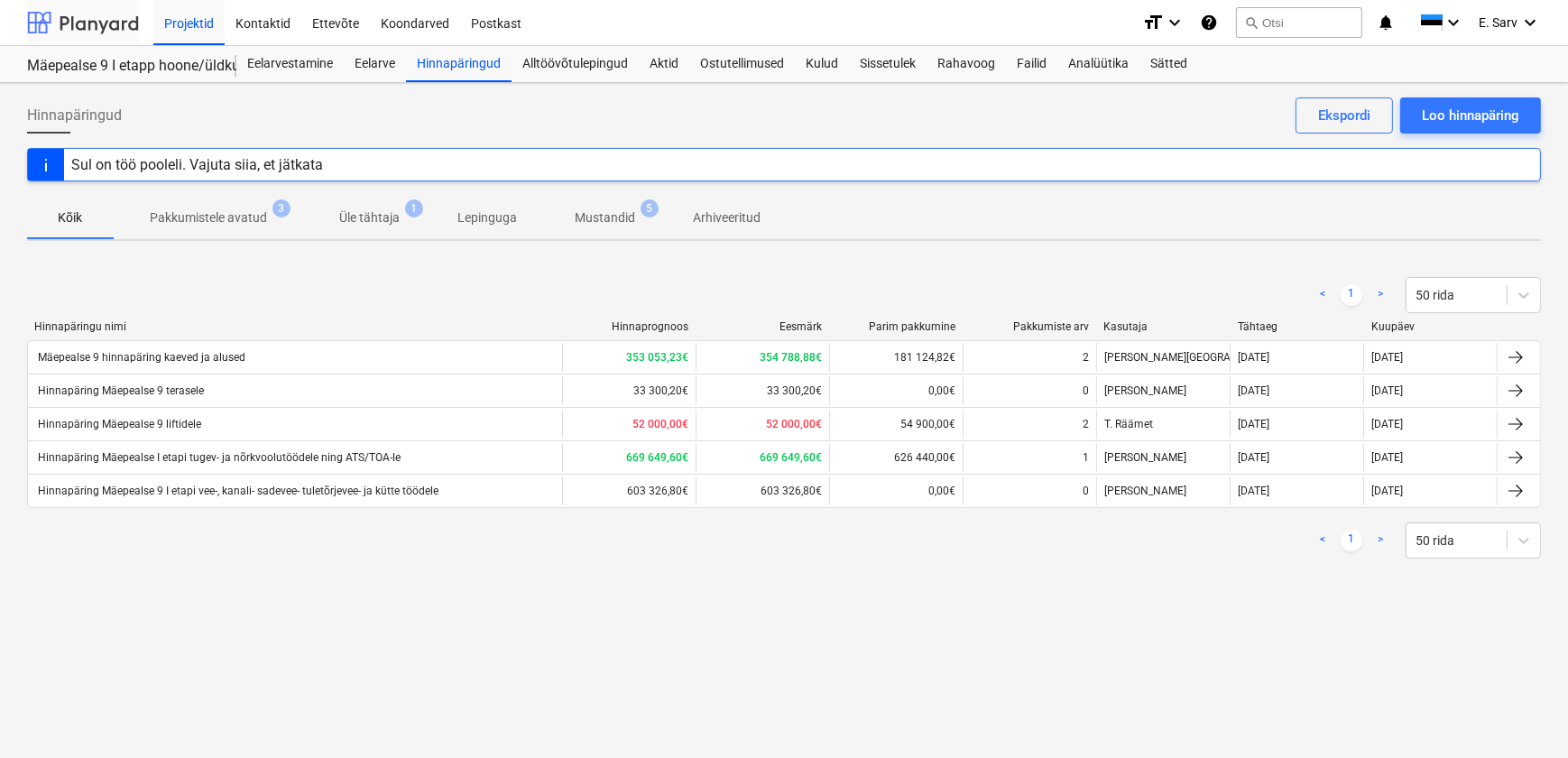
click at [102, 24] on div at bounding box center [83, 22] width 112 height 45
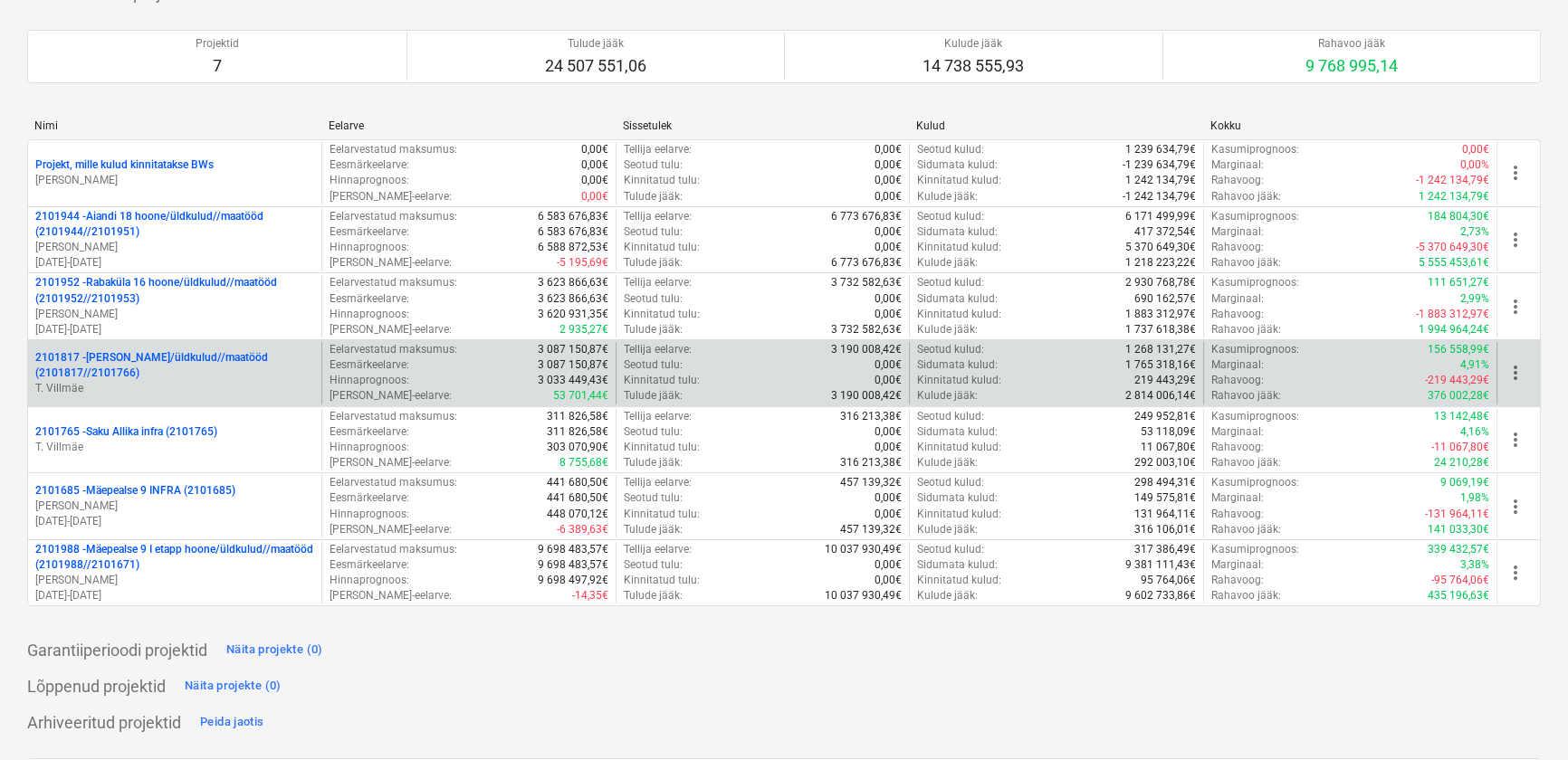
scroll to position [164, 0]
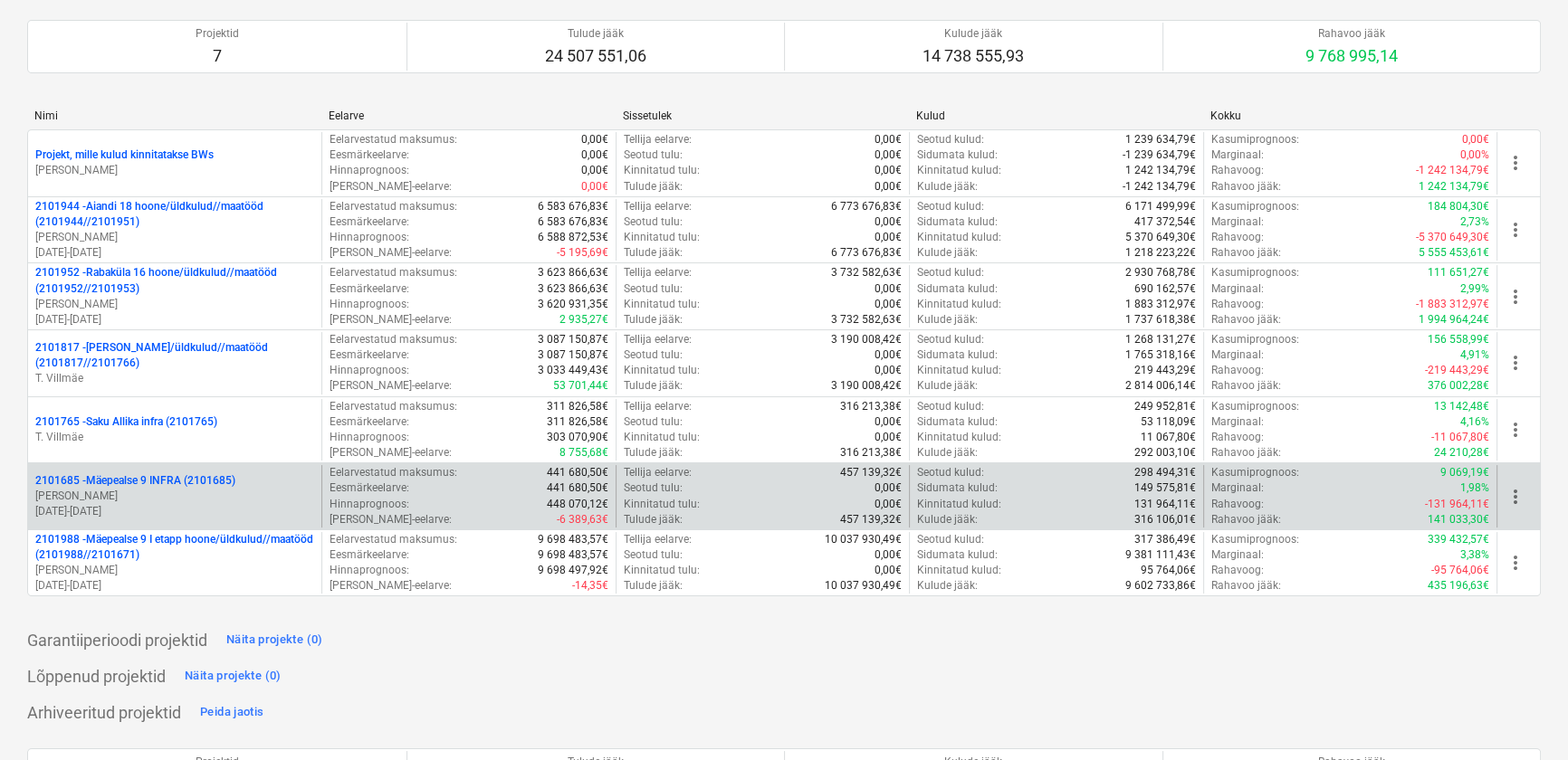
click at [212, 484] on p "2101685 - Mäepealse 9 INFRA (2101685)" at bounding box center [136, 481] width 200 height 15
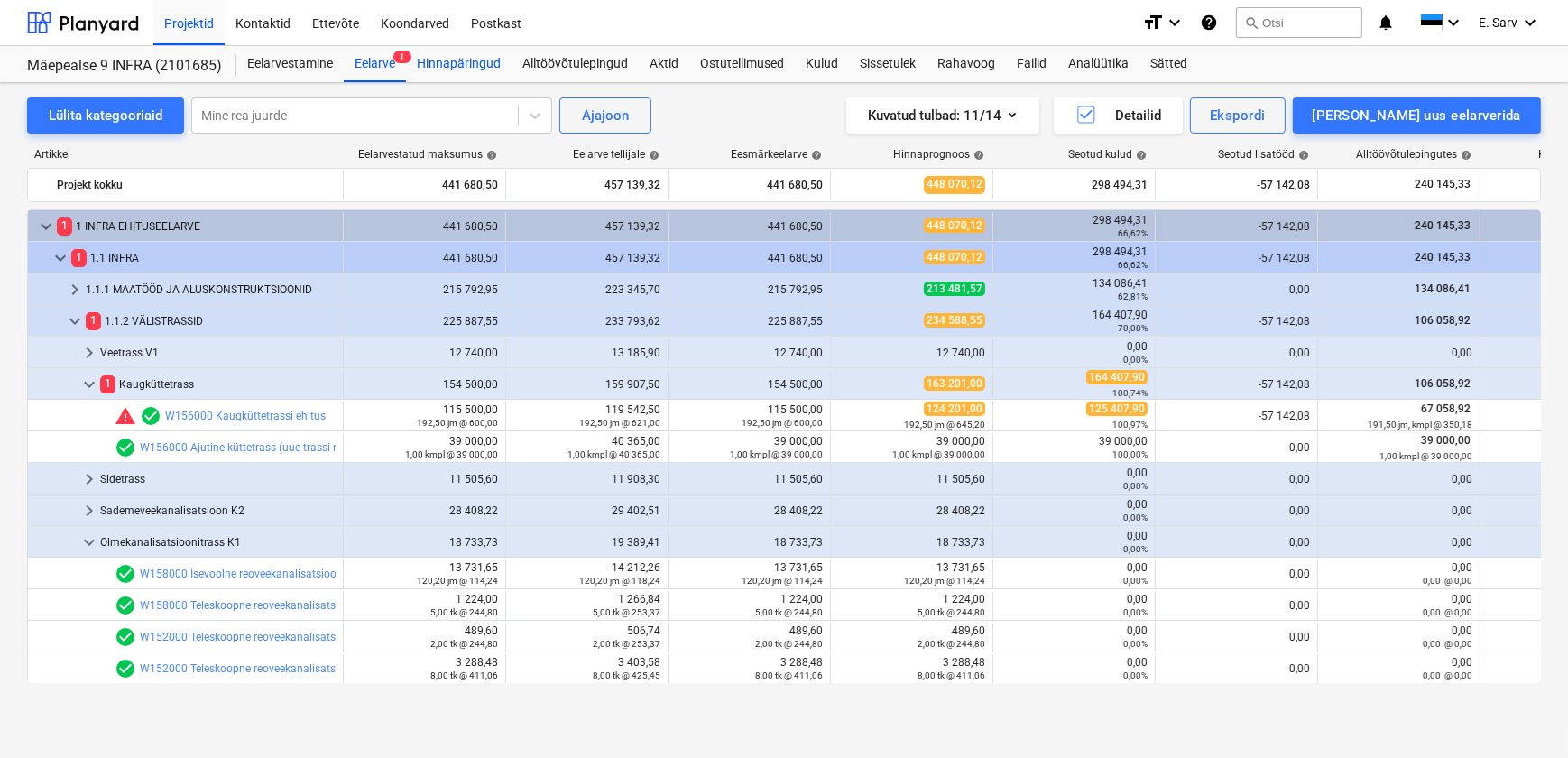
click at [469, 59] on div "Hinnapäringud" at bounding box center [459, 64] width 106 height 36
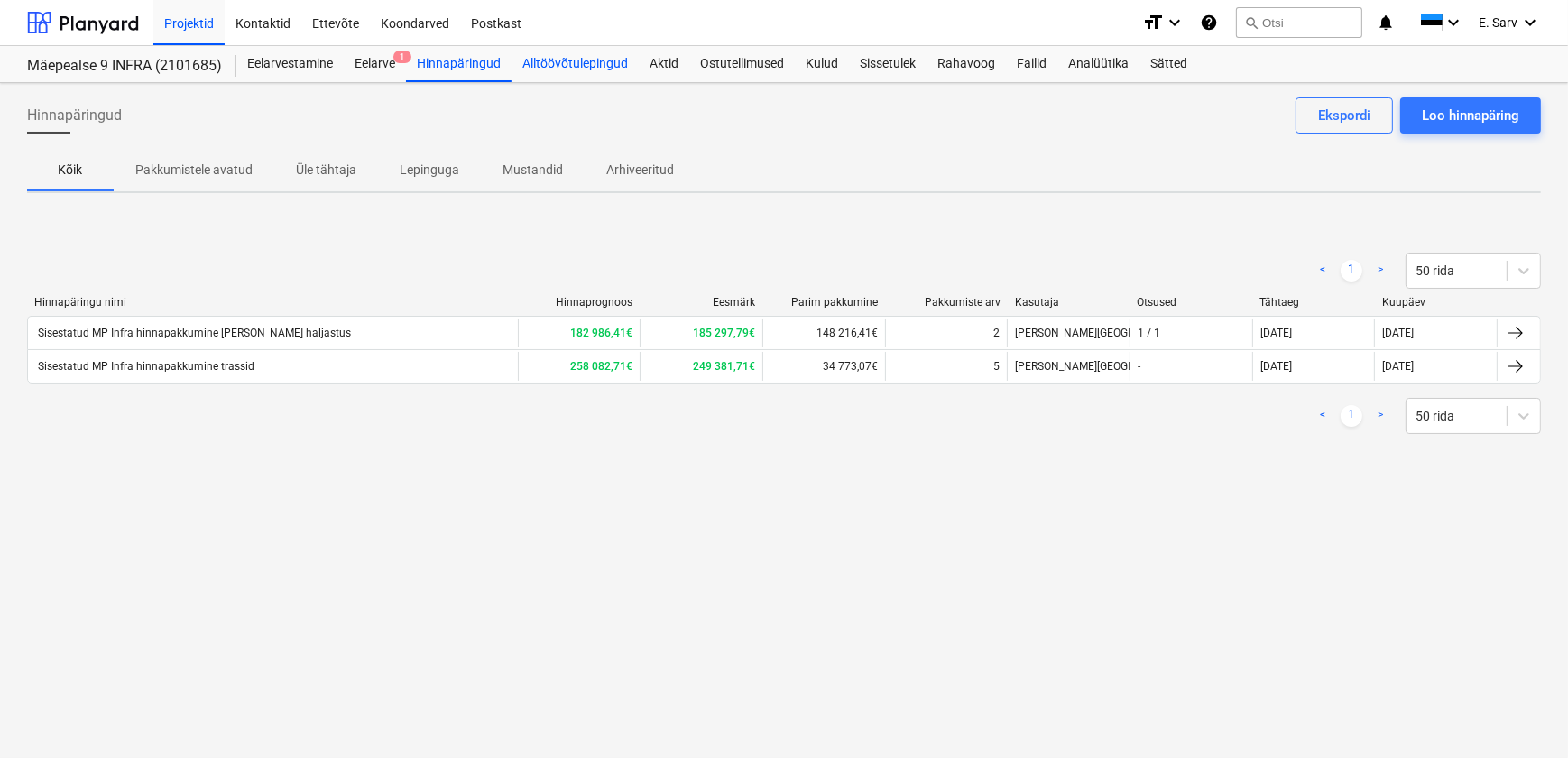
click at [568, 63] on div "Alltöövõtulepingud" at bounding box center [575, 64] width 128 height 36
